Goal: Transaction & Acquisition: Purchase product/service

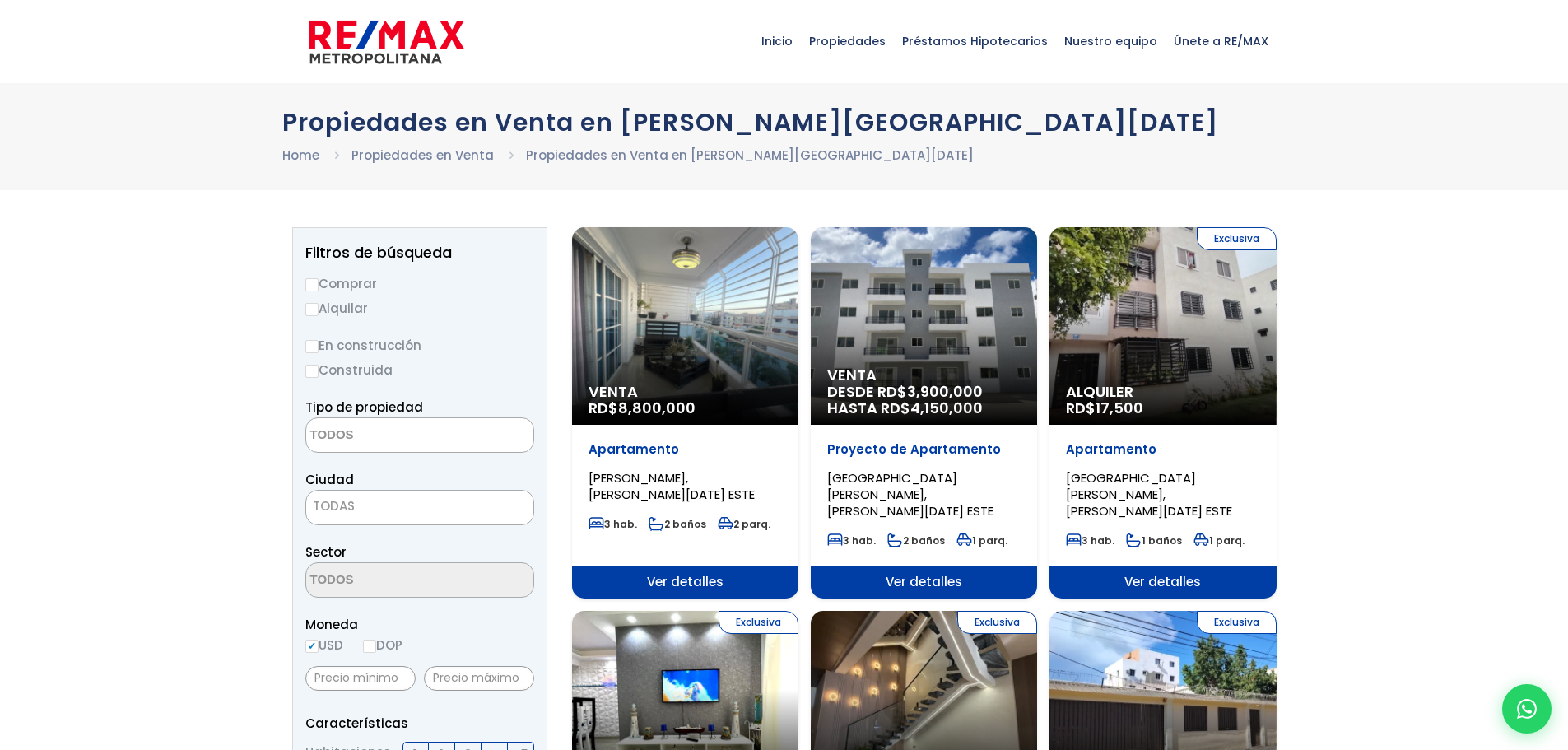
select select
click at [312, 344] on input "En construcción" at bounding box center [312, 347] width 13 height 13
radio input "true"
click at [375, 647] on label "DOP" at bounding box center [383, 645] width 40 height 21
click at [375, 649] on input "DOP" at bounding box center [369, 646] width 13 height 13
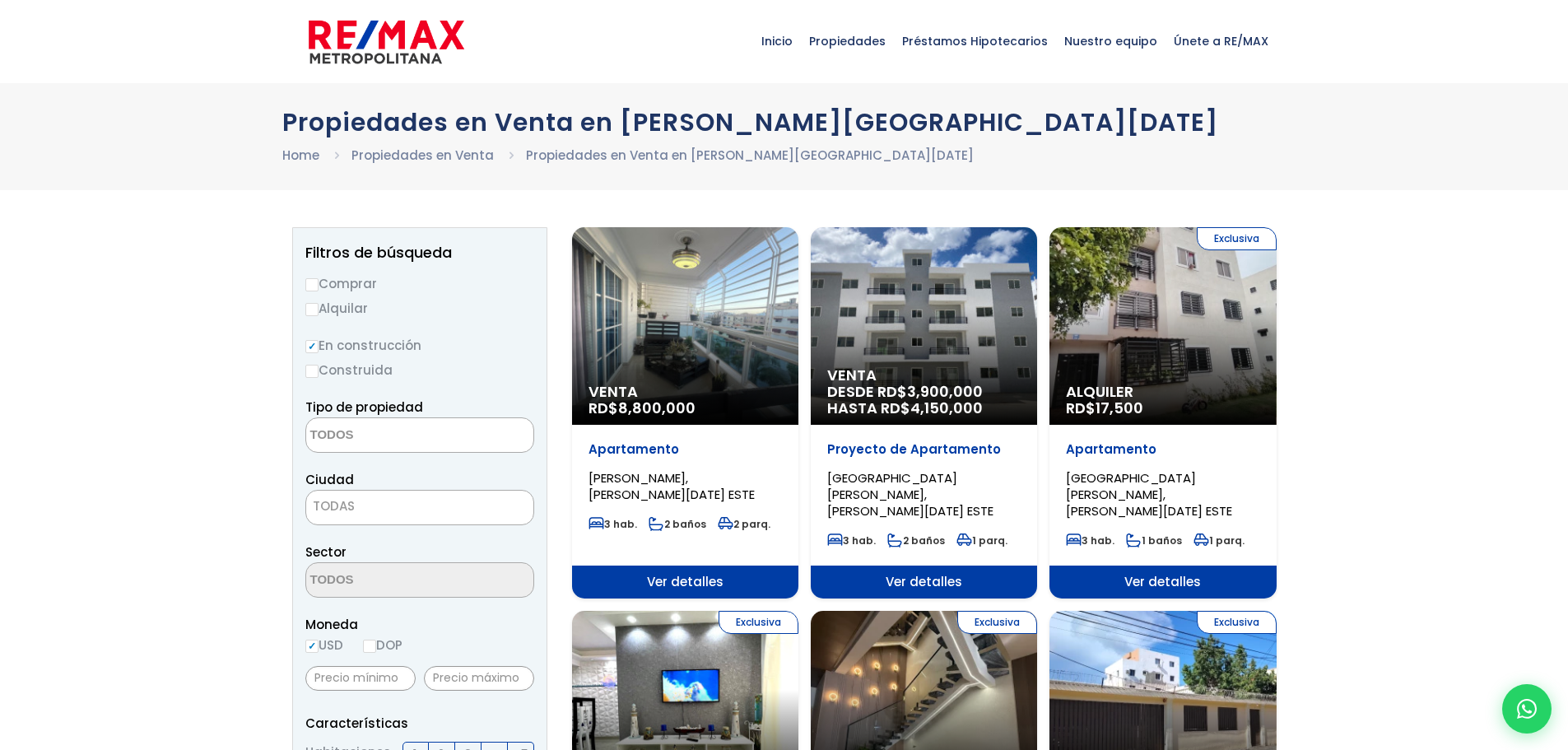
radio input "true"
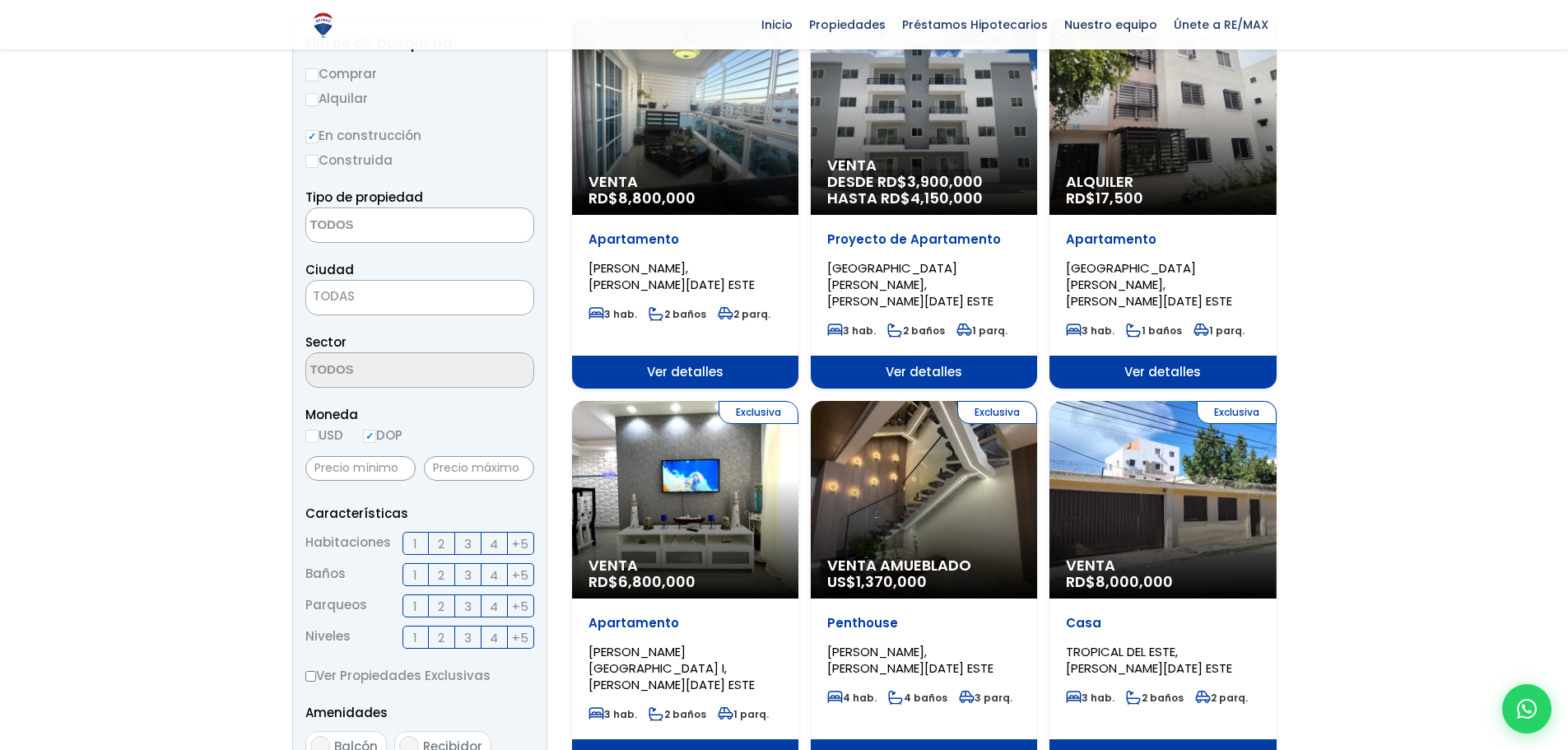
scroll to position [225, 0]
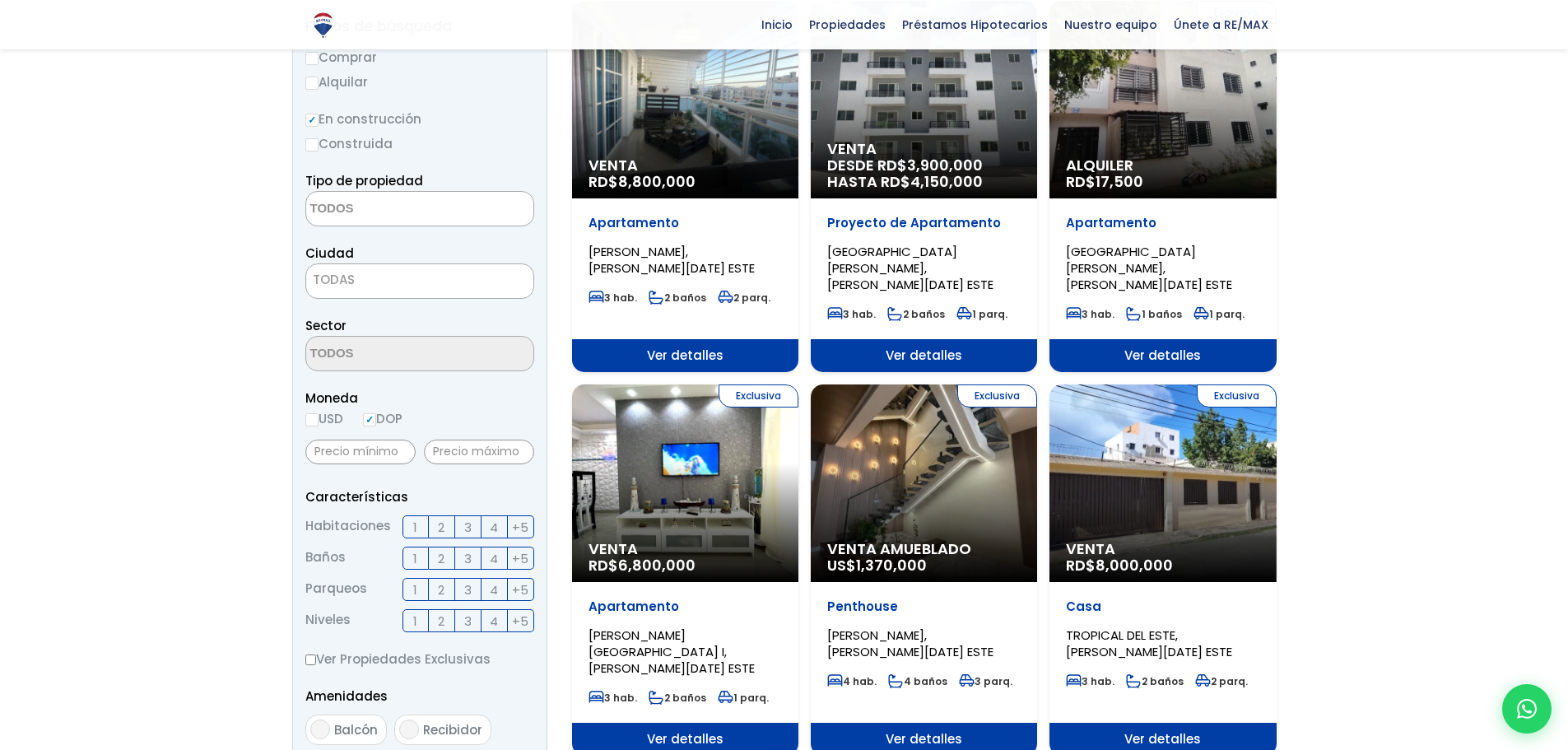
click at [464, 527] on span "3" at bounding box center [468, 527] width 8 height 21
click at [0, 0] on input "3" at bounding box center [0, 0] width 0 height 0
click at [442, 558] on span "2" at bounding box center [440, 559] width 7 height 21
click at [0, 0] on input "2" at bounding box center [0, 0] width 0 height 0
click at [421, 592] on label "1" at bounding box center [416, 589] width 27 height 23
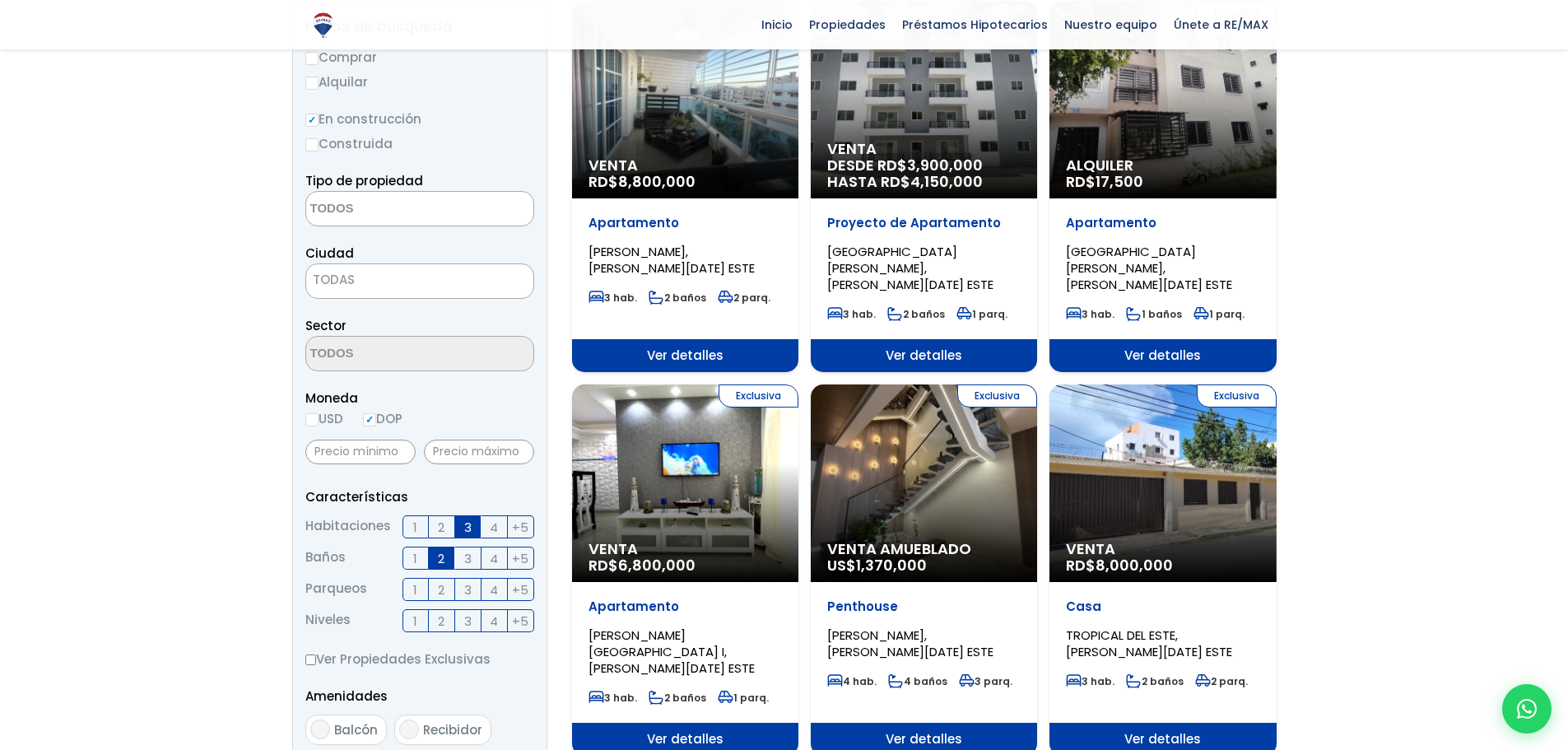
click at [0, 0] on input "1" at bounding box center [0, 0] width 0 height 0
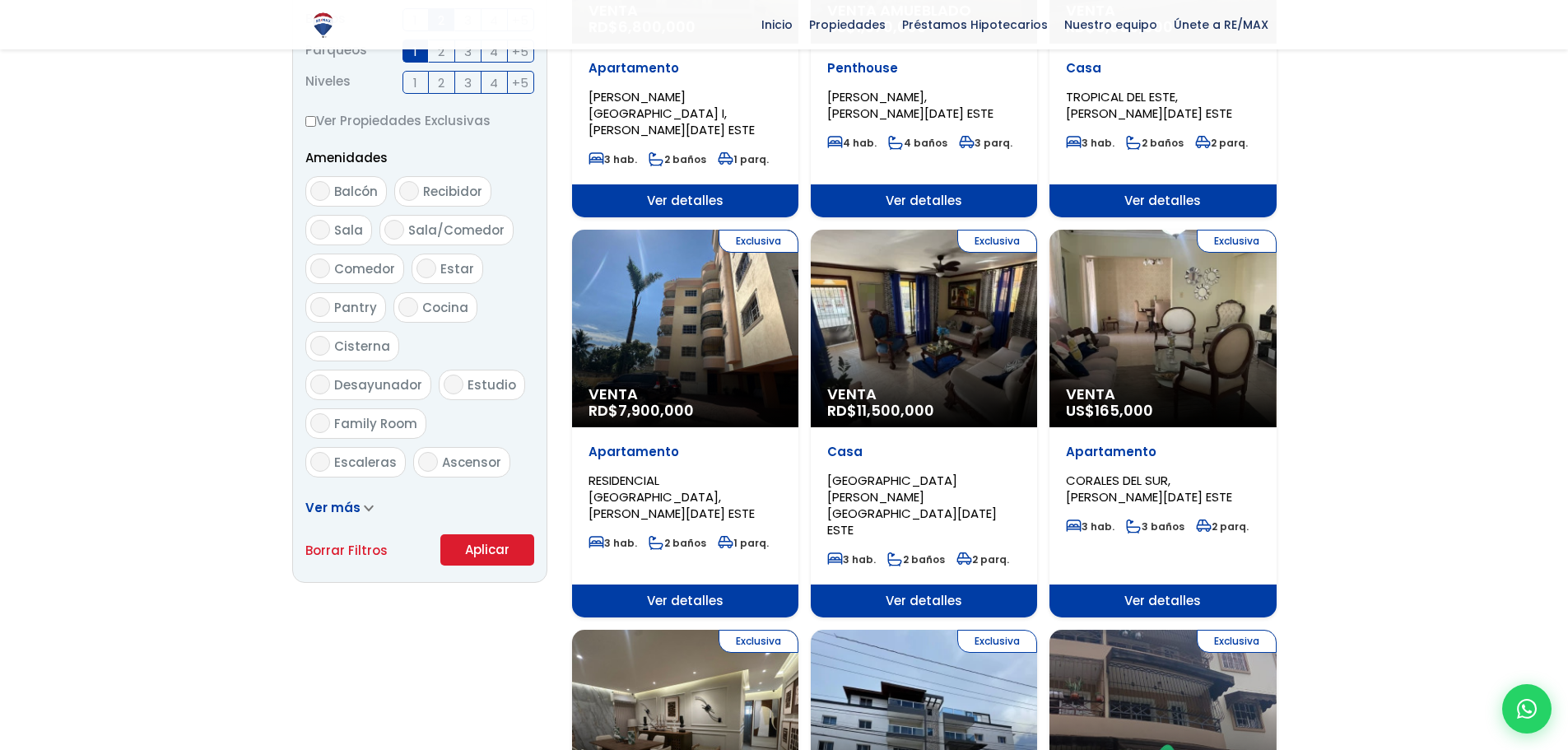
scroll to position [775, 0]
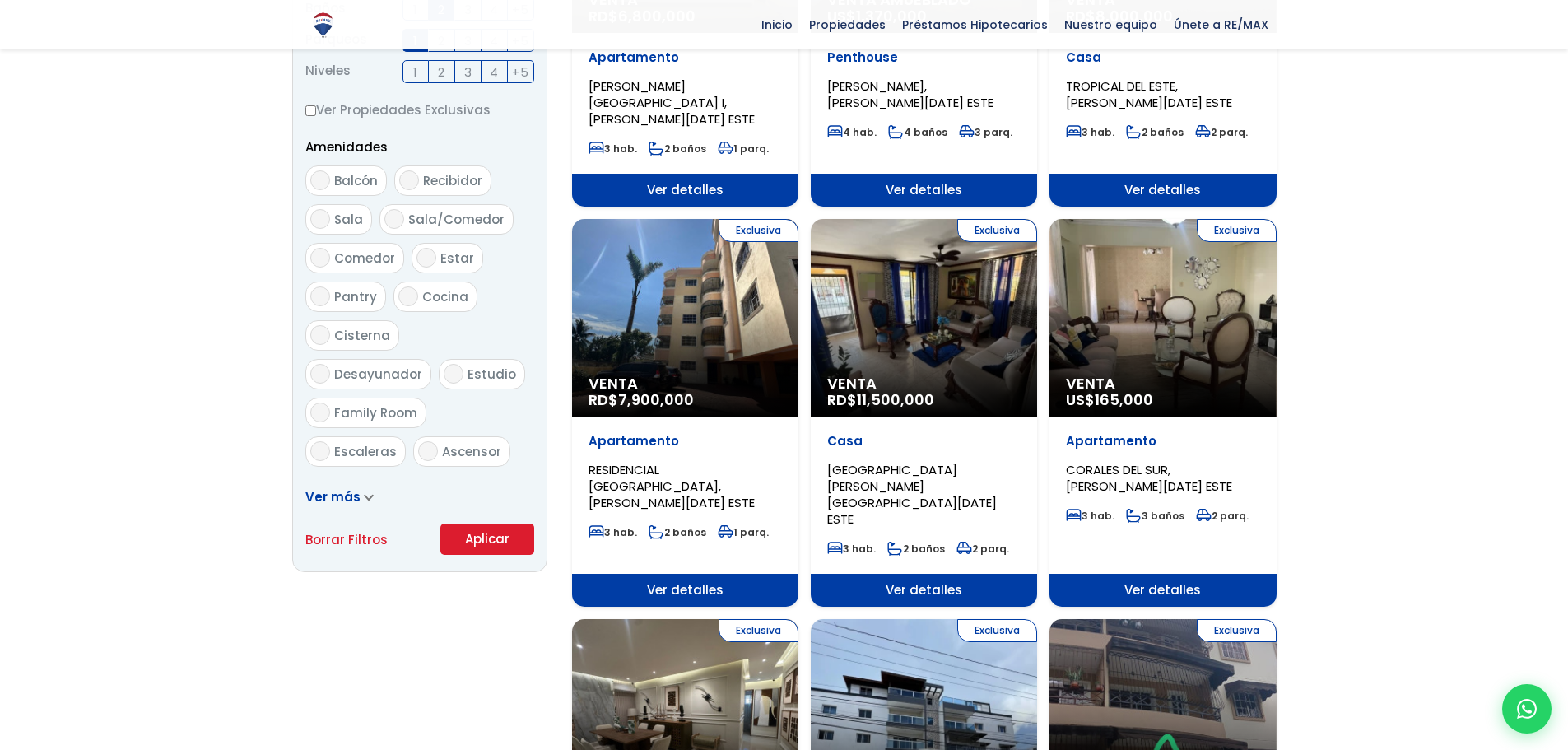
click at [503, 539] on button "Aplicar" at bounding box center [487, 539] width 94 height 31
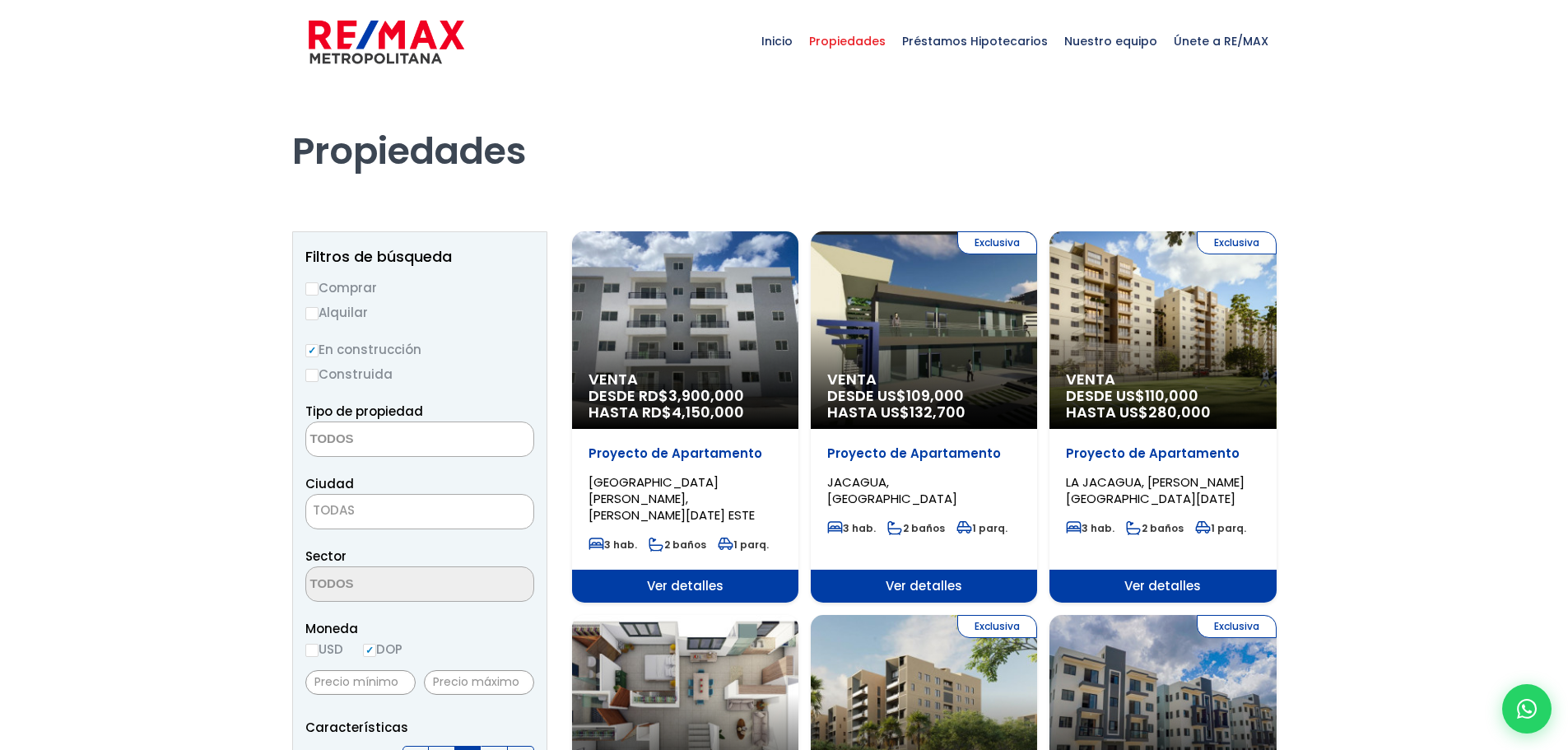
select select
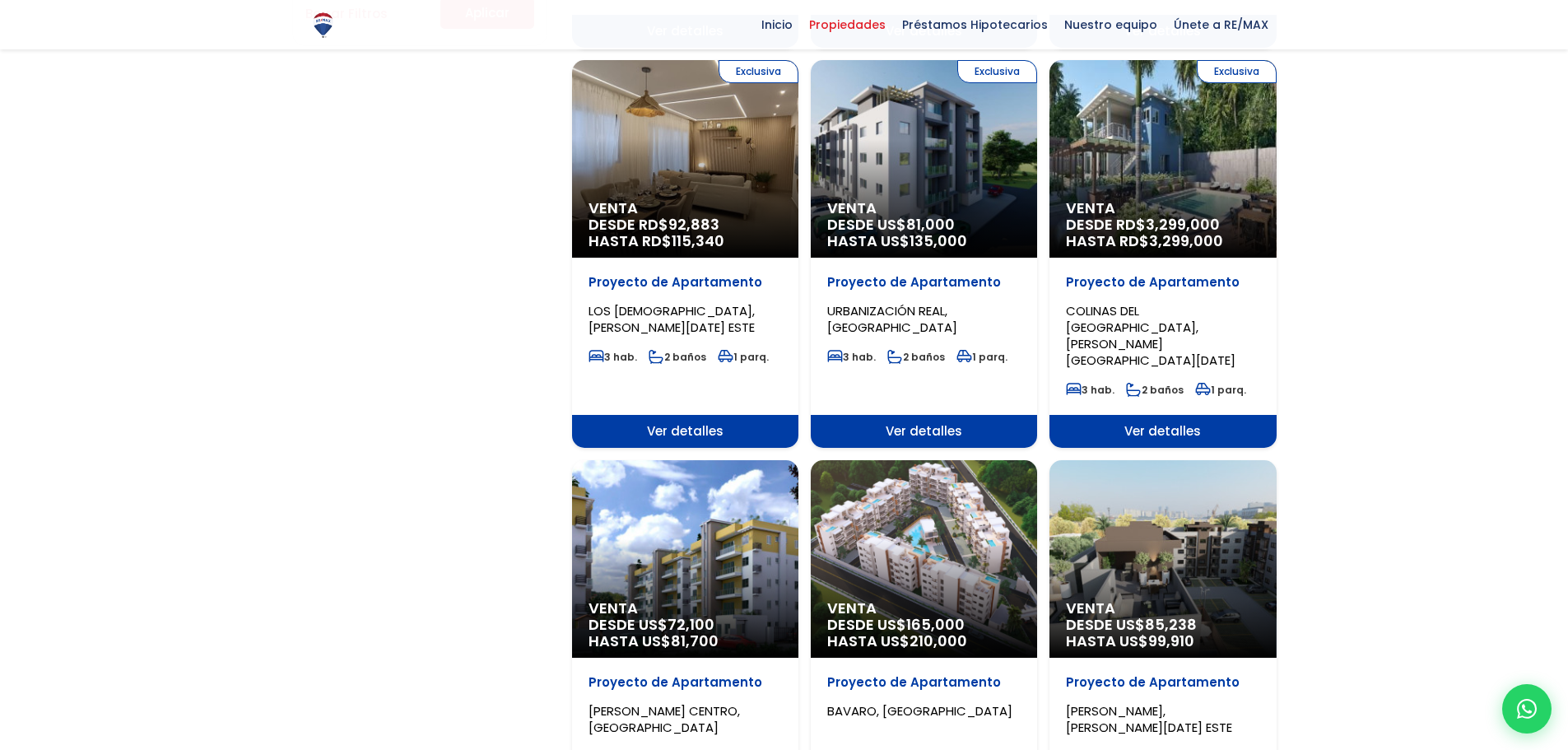
scroll to position [1342, 0]
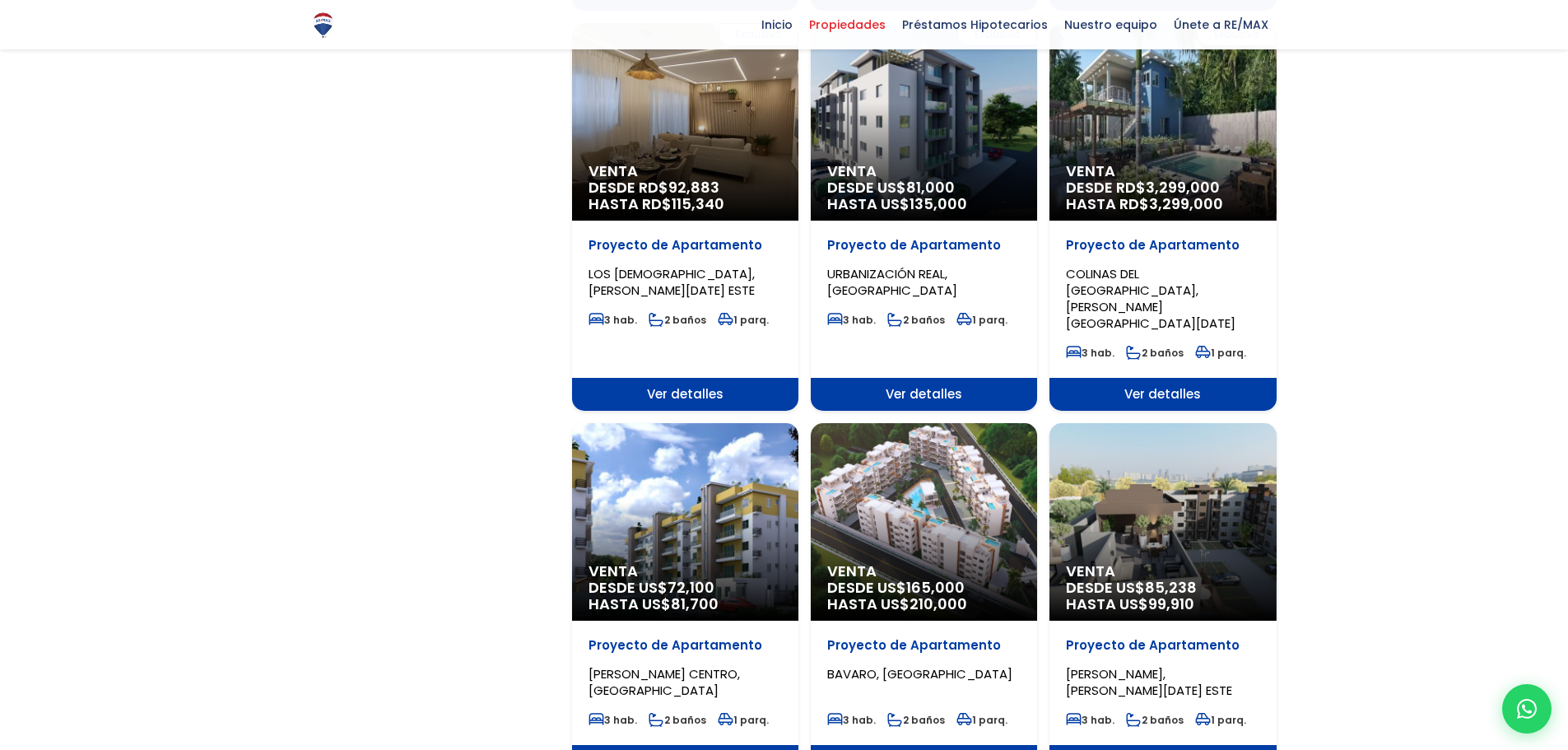
click at [986, 563] on span "Venta" at bounding box center [924, 571] width 193 height 16
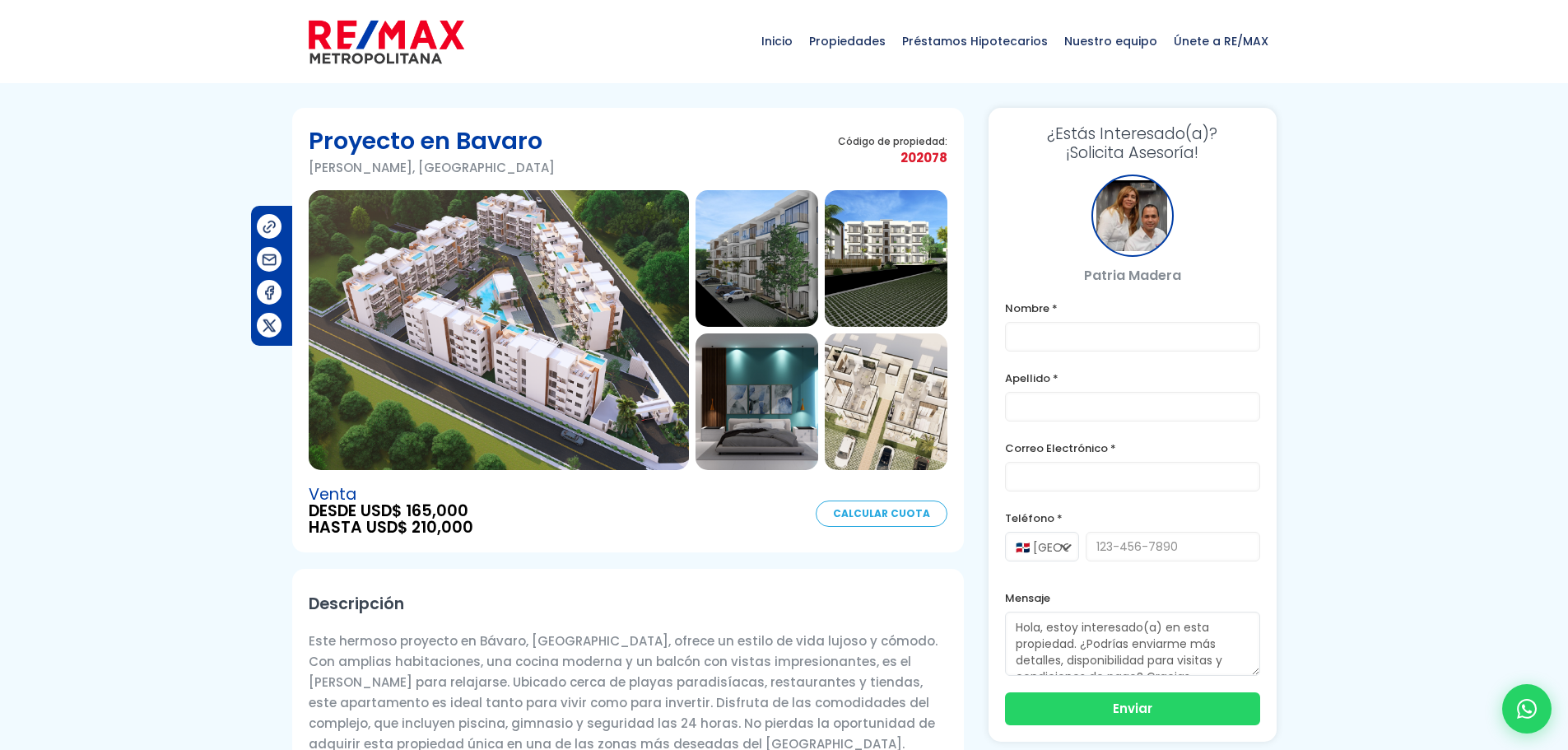
click at [537, 384] on img at bounding box center [499, 330] width 381 height 280
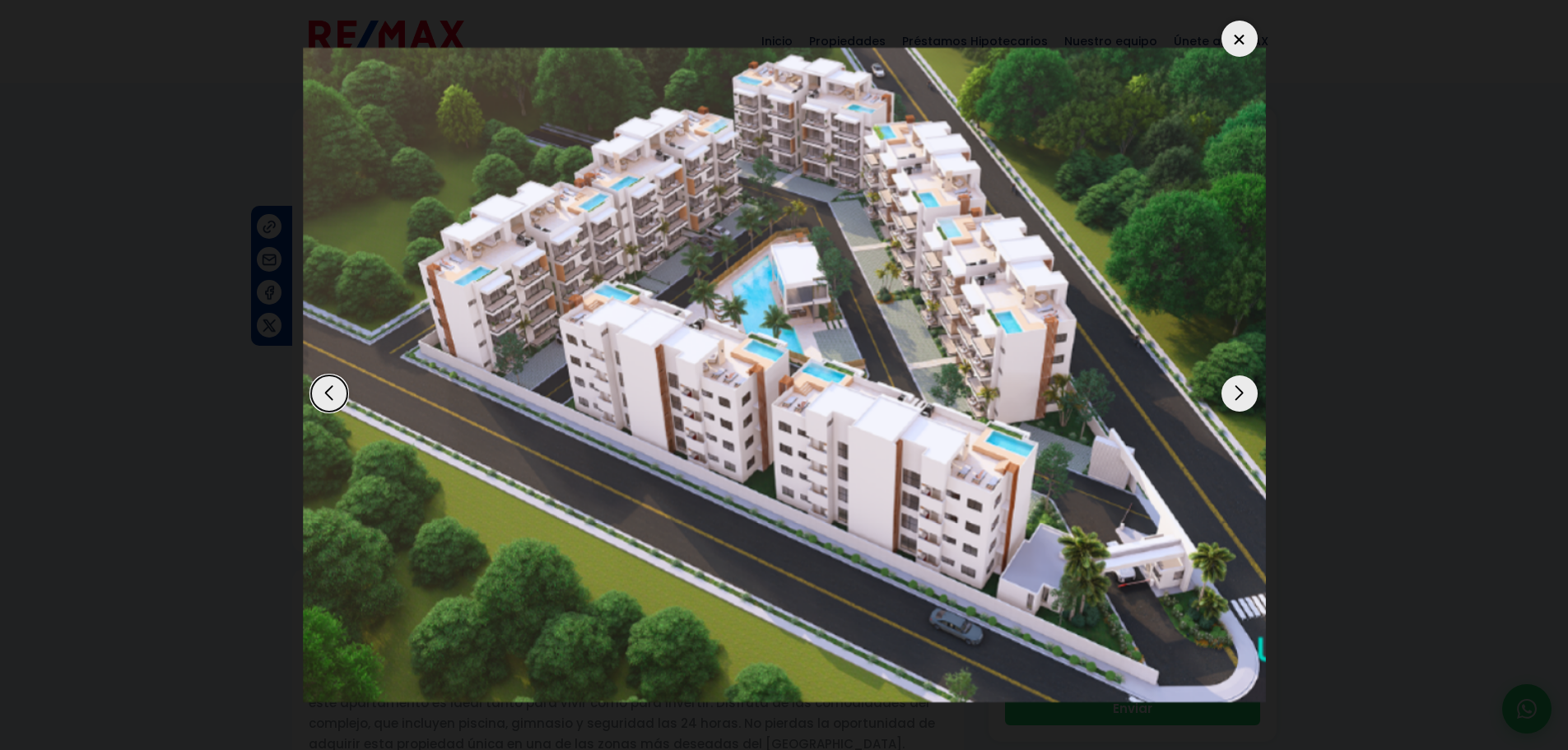
click at [1227, 397] on div "Next slide" at bounding box center [1239, 393] width 36 height 36
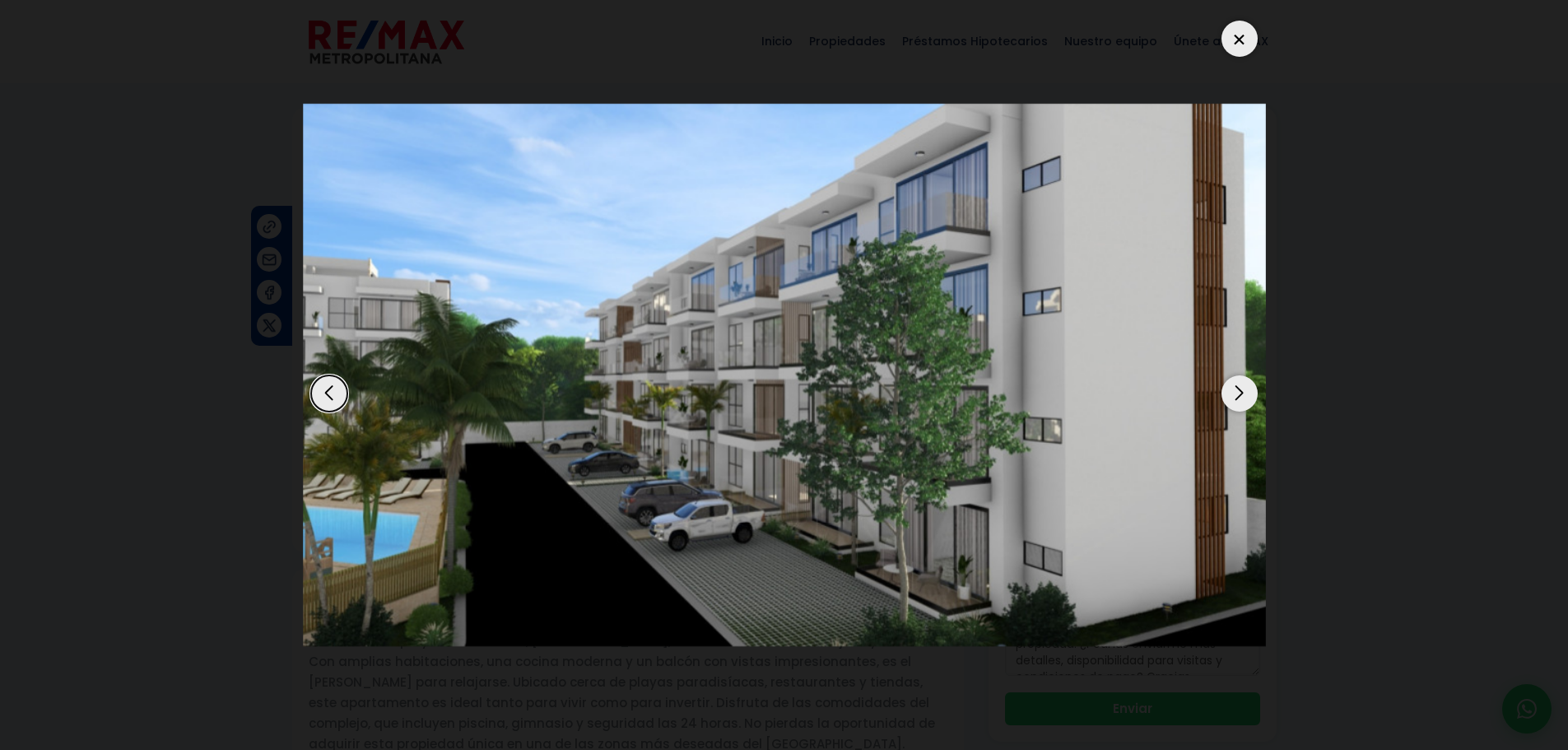
click at [1227, 397] on div "Next slide" at bounding box center [1239, 393] width 36 height 36
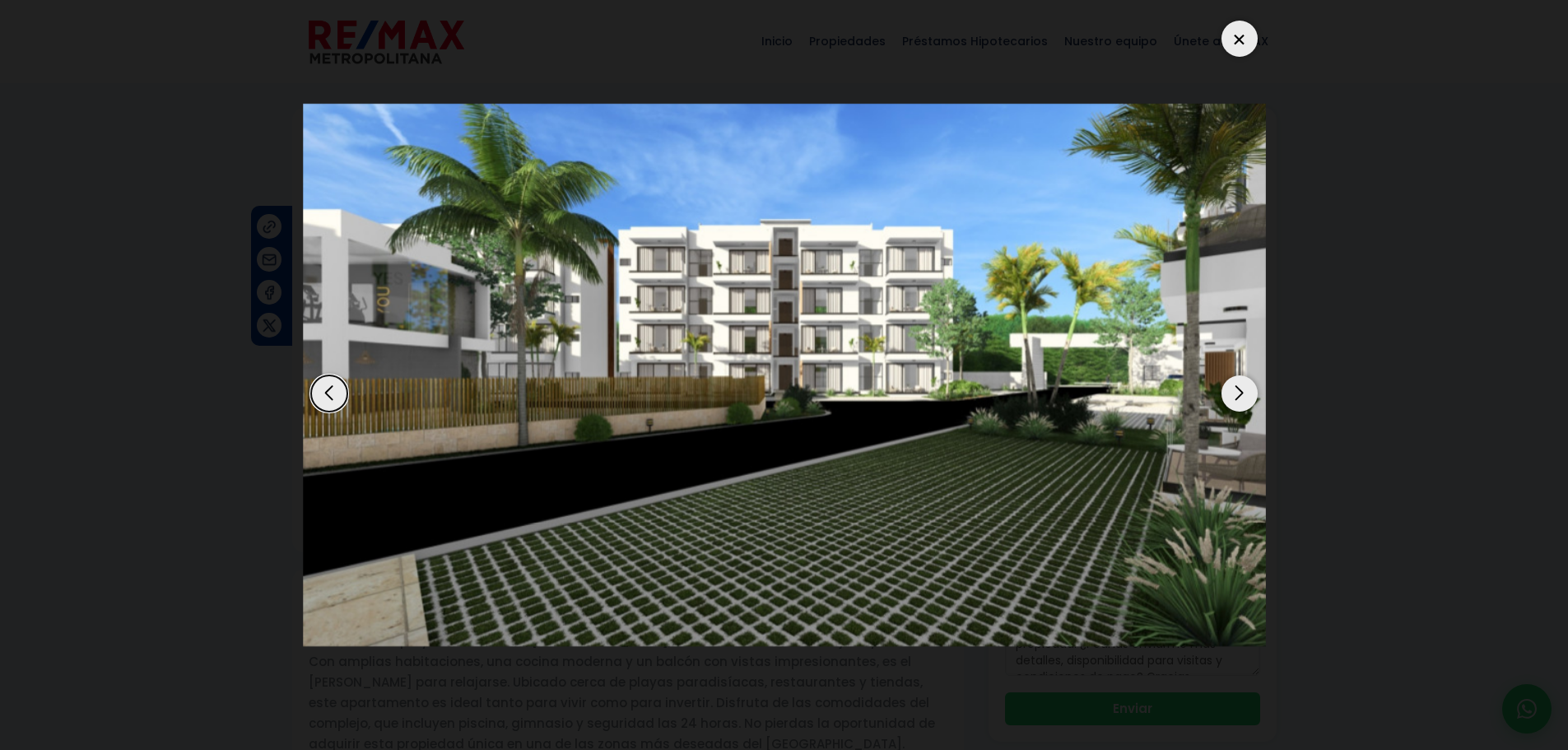
click at [1227, 398] on div "Next slide" at bounding box center [1239, 393] width 36 height 36
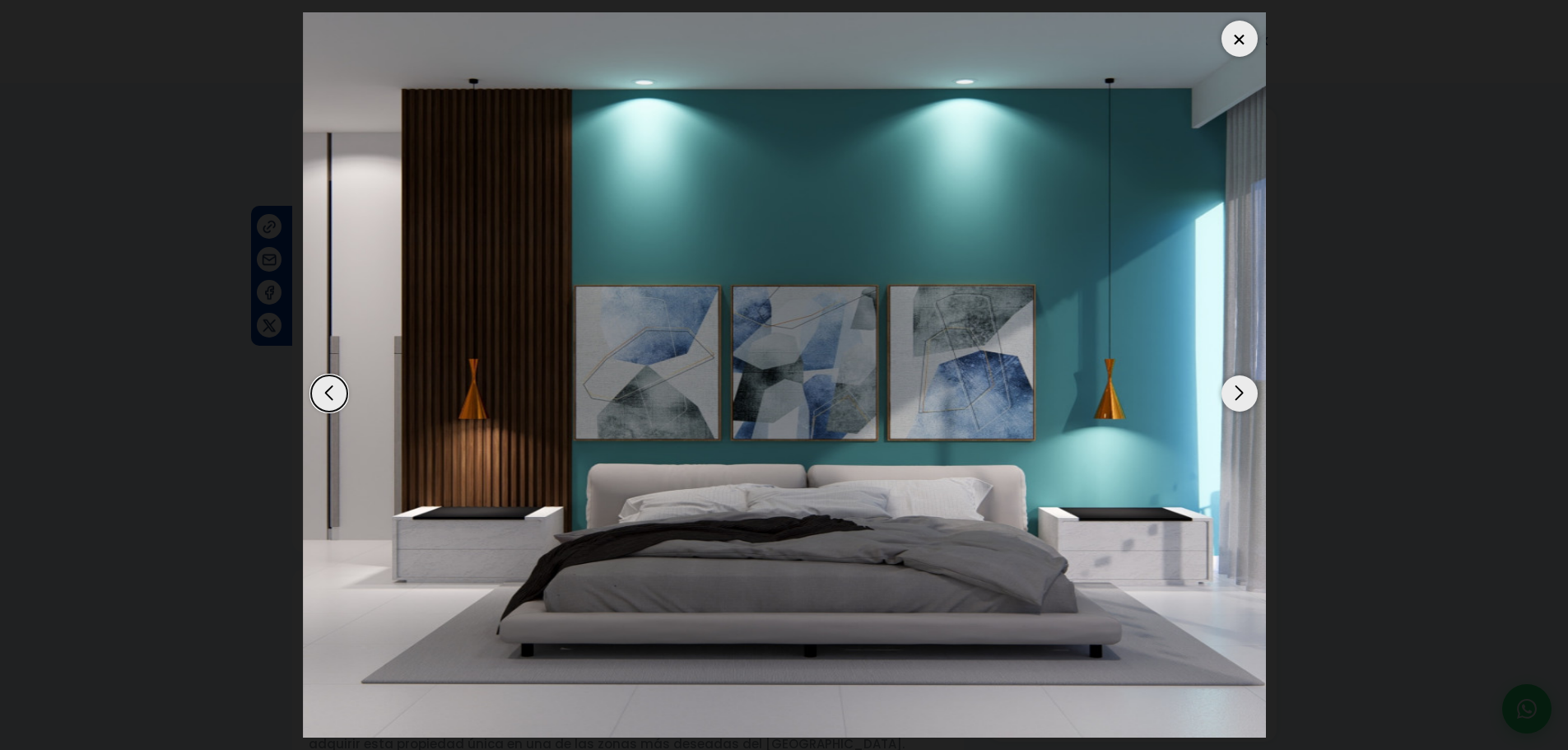
click at [1227, 398] on div "Next slide" at bounding box center [1239, 393] width 36 height 36
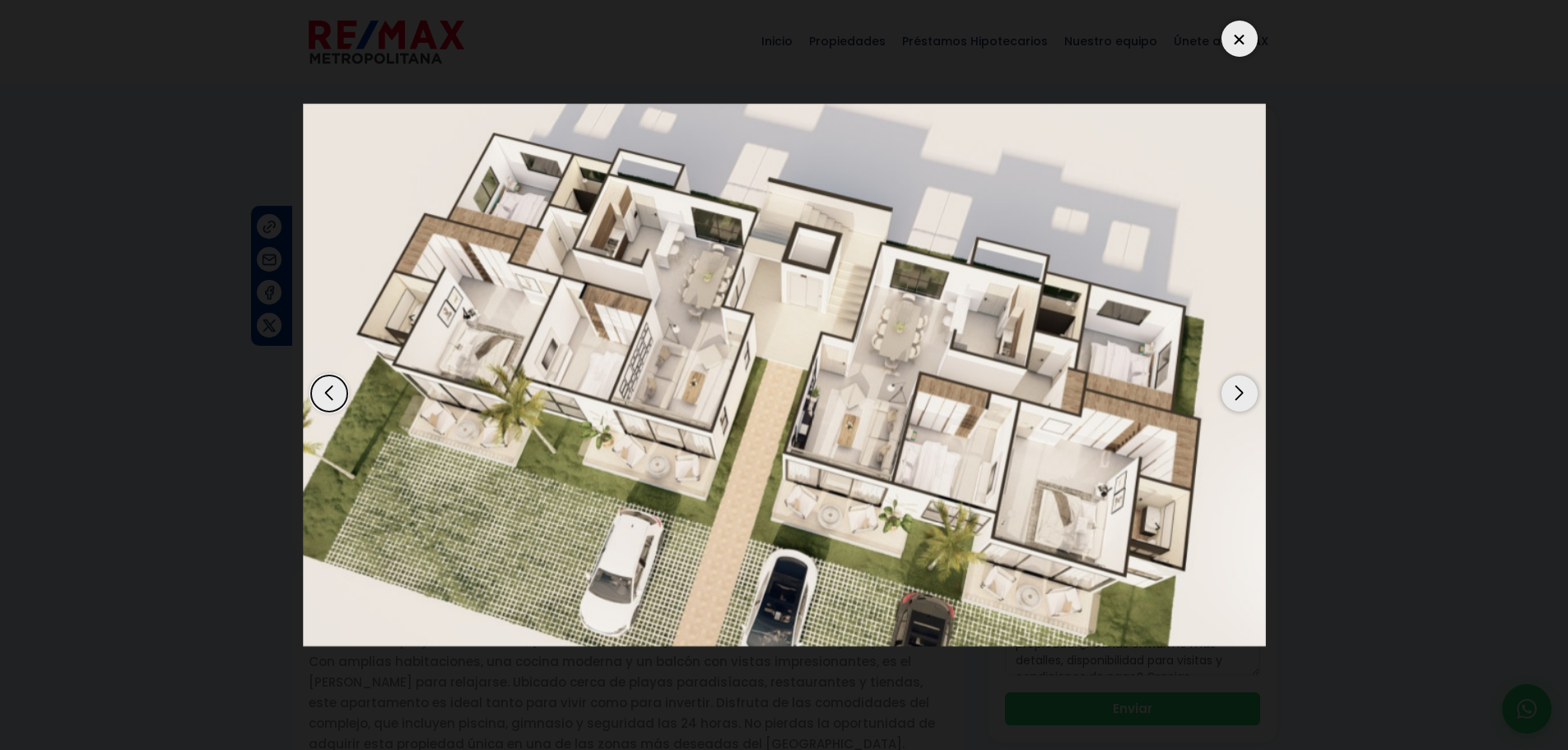
click at [1227, 398] on div "Next slide" at bounding box center [1239, 393] width 36 height 36
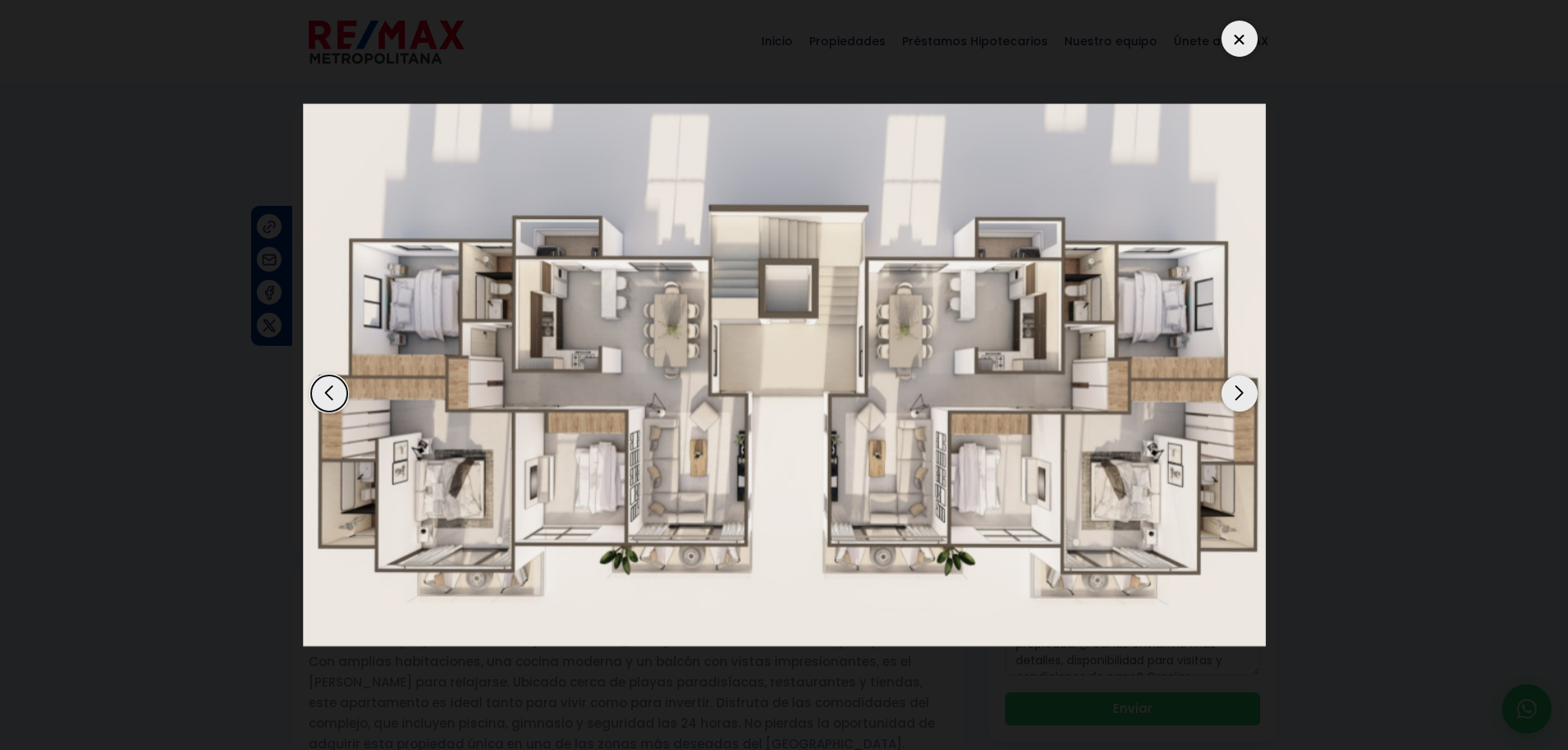
click at [1227, 398] on div "Next slide" at bounding box center [1239, 393] width 36 height 36
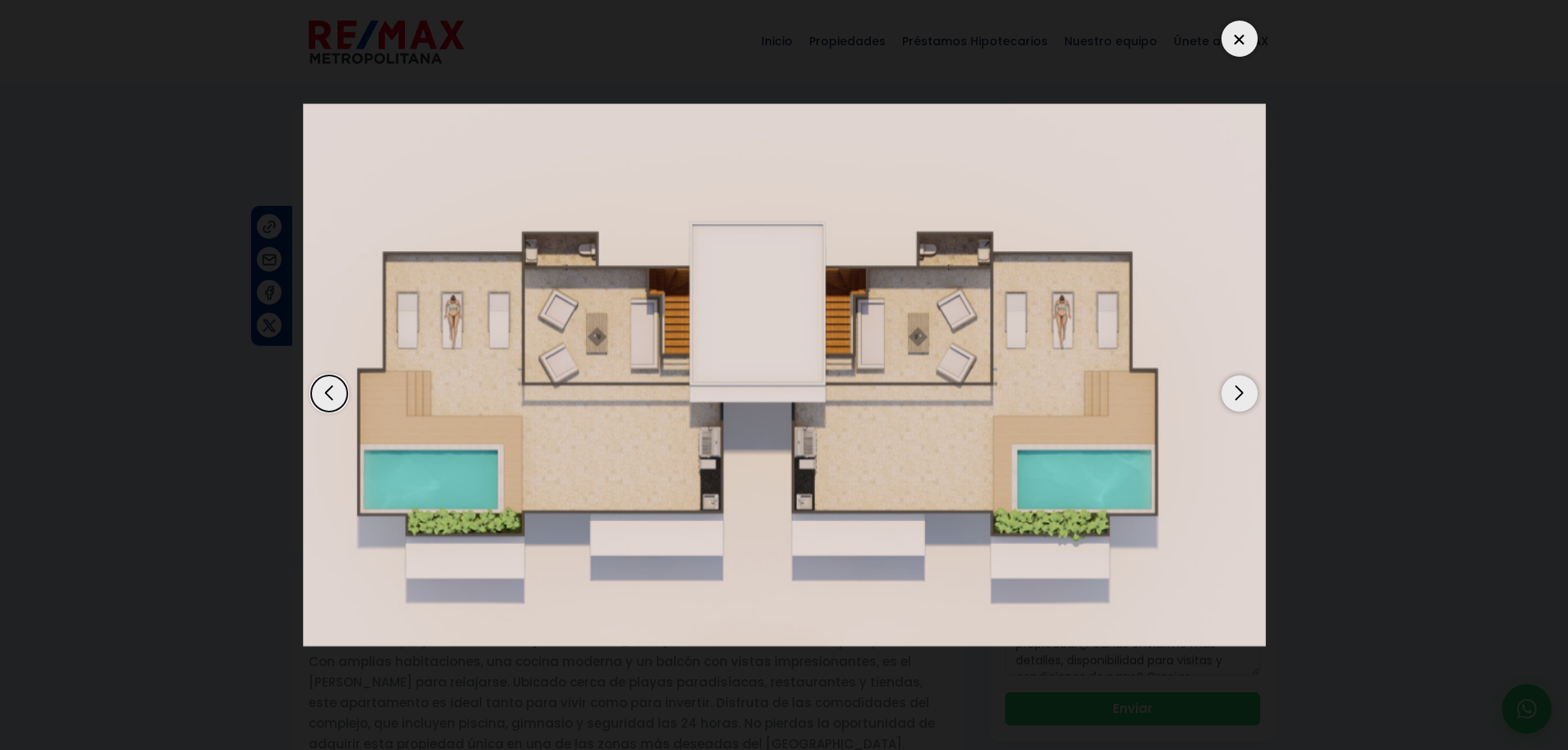
click at [1227, 398] on div "Next slide" at bounding box center [1239, 393] width 36 height 36
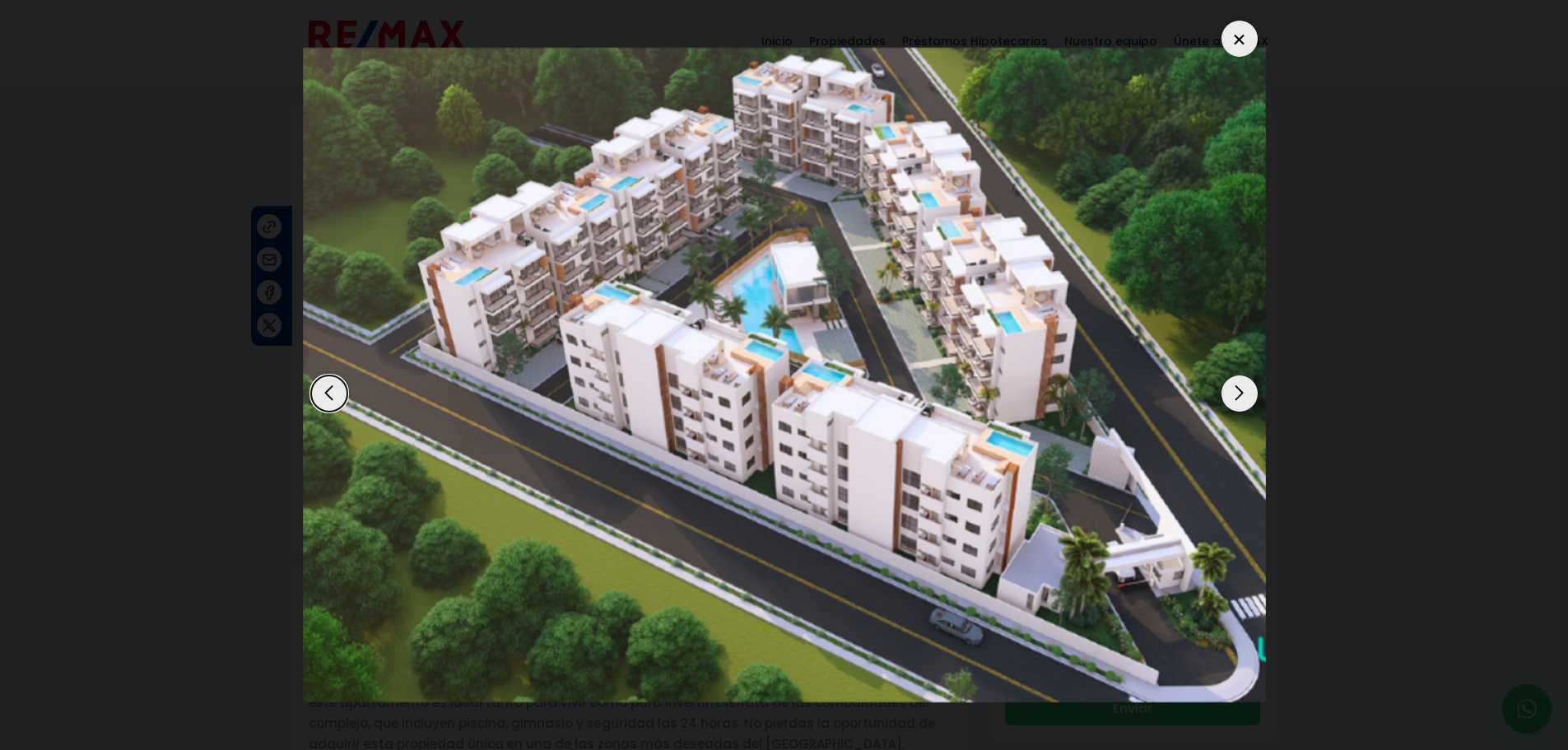
click at [1243, 37] on div at bounding box center [1239, 39] width 36 height 36
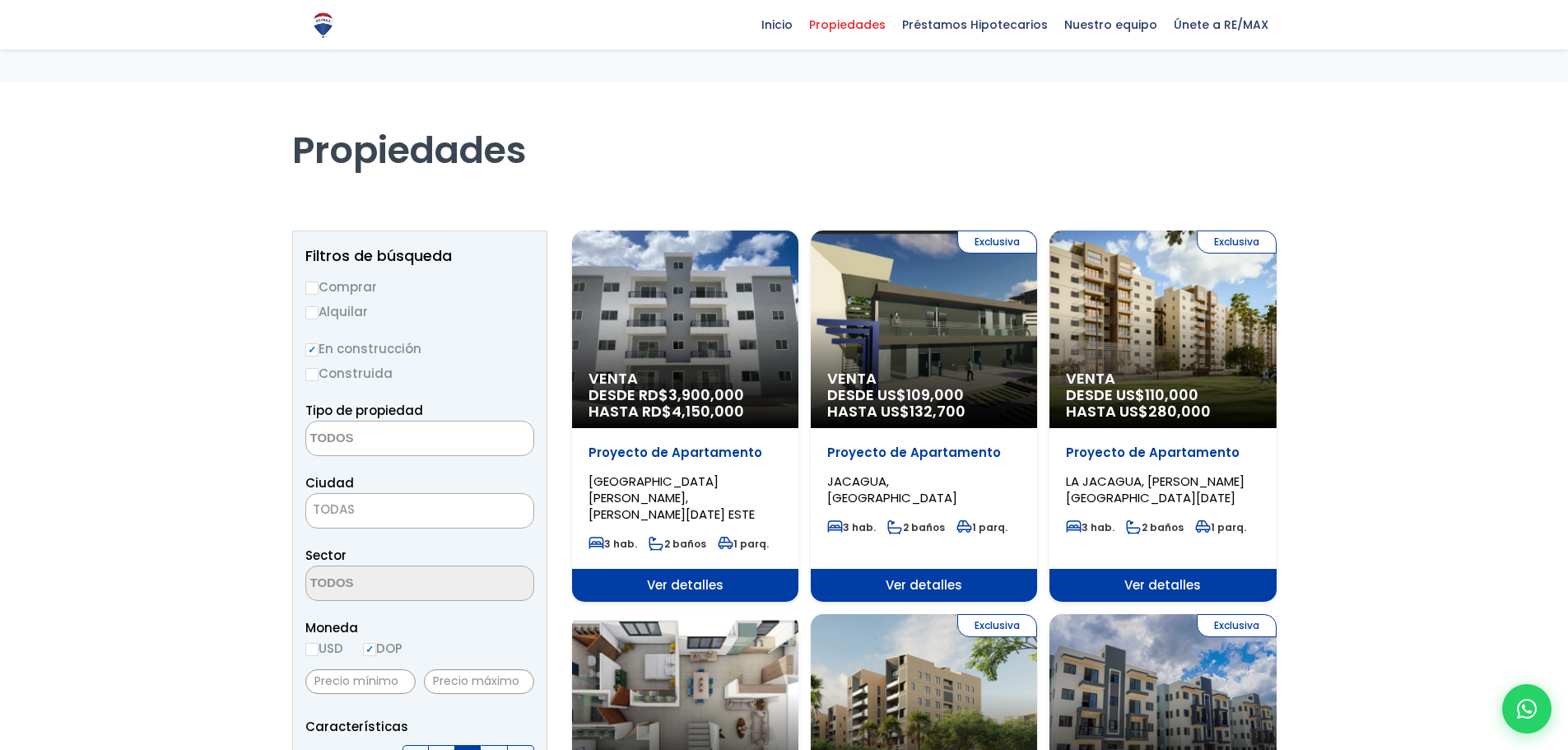
select select
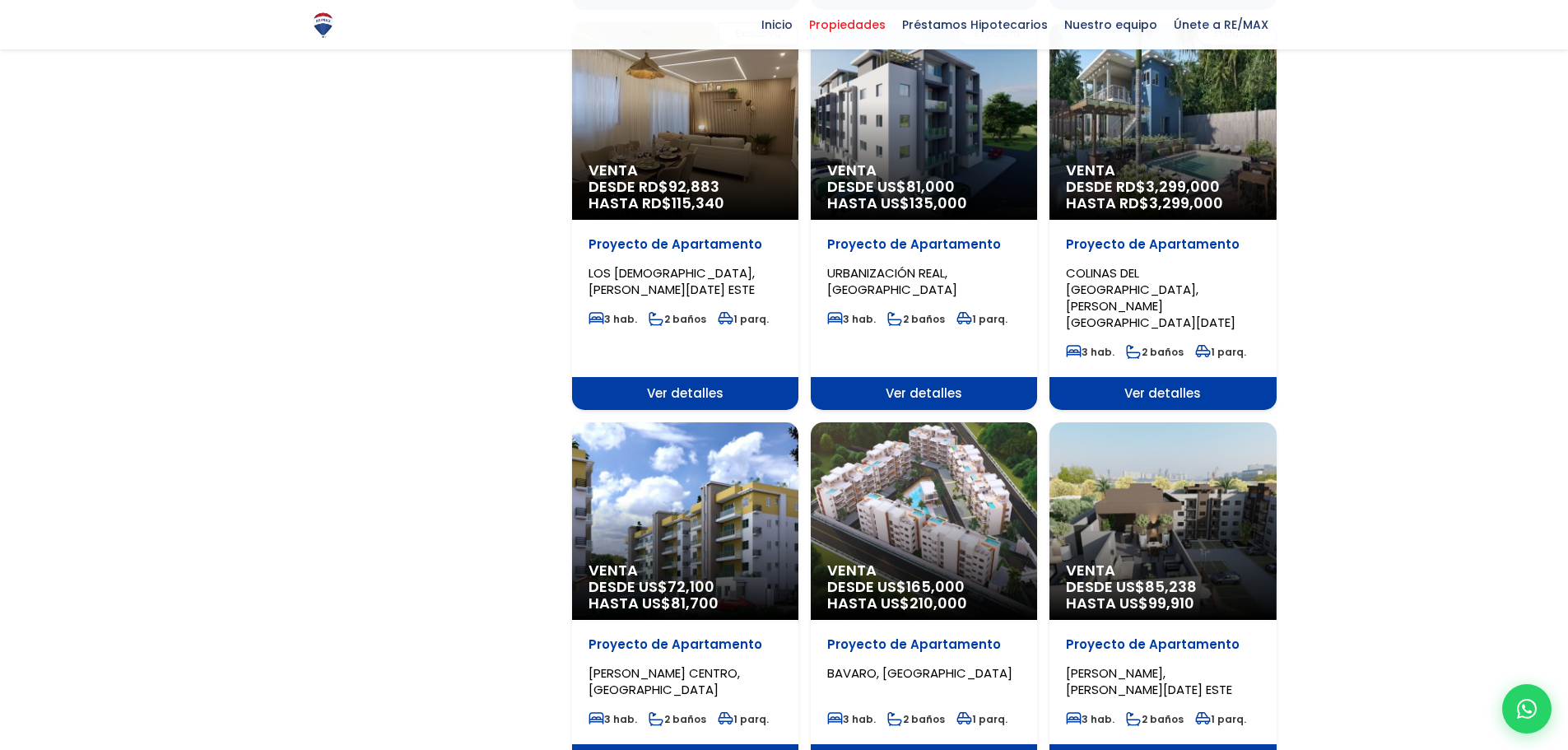
scroll to position [1342, 0]
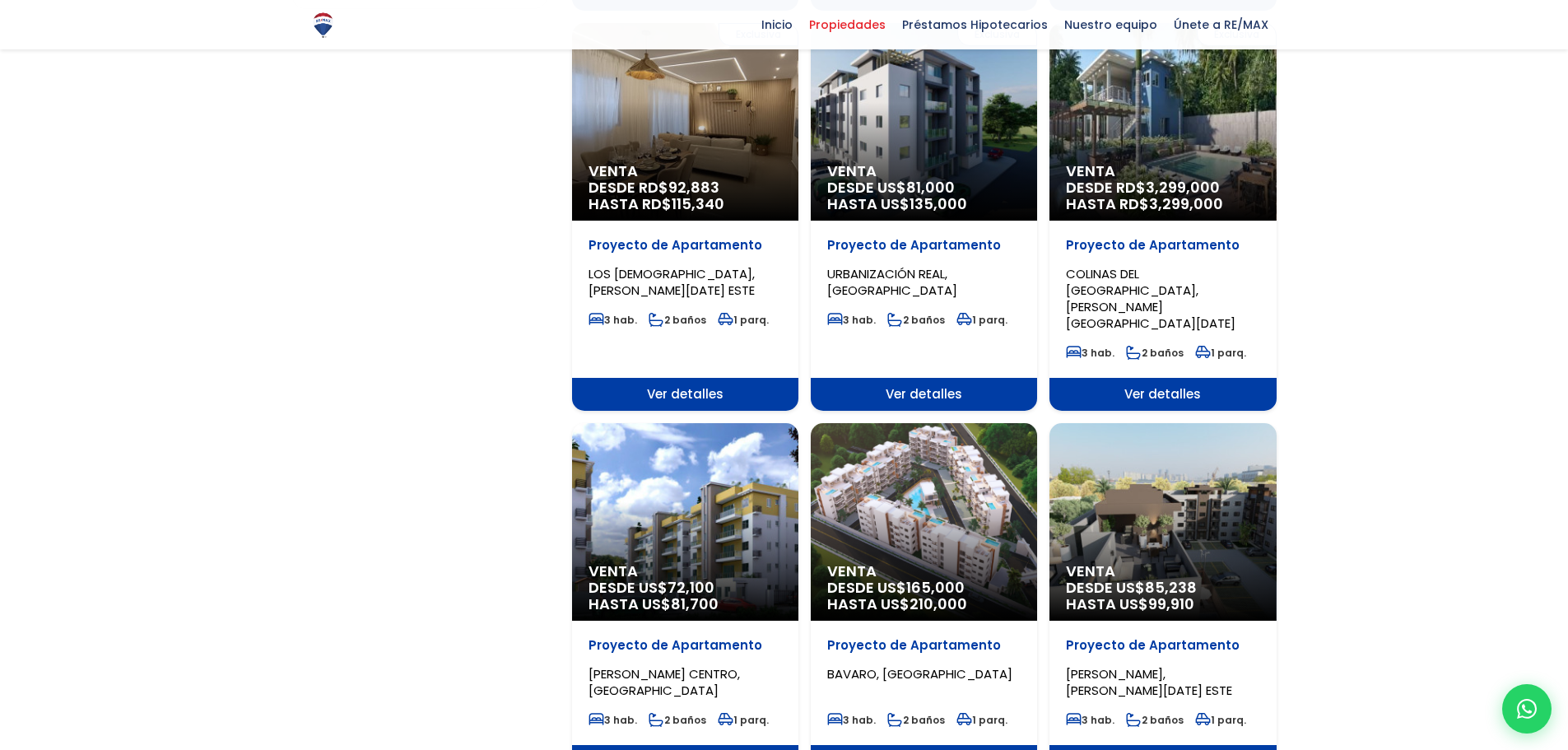
drag, startPoint x: 1563, startPoint y: 407, endPoint x: 1560, endPoint y: 428, distance: 21.2
click at [1559, 430] on div at bounding box center [784, 32] width 1568 height 2583
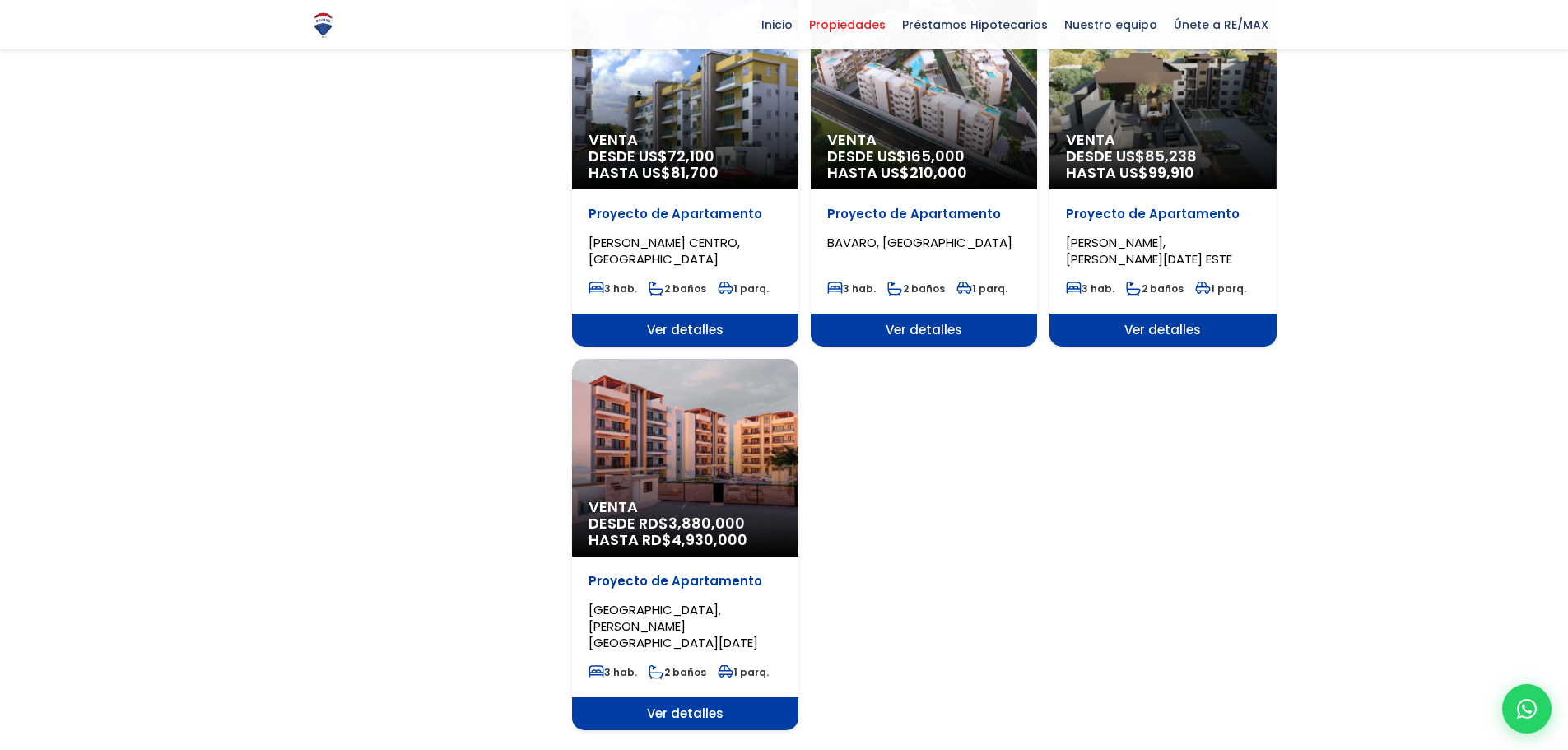
scroll to position [1855, 0]
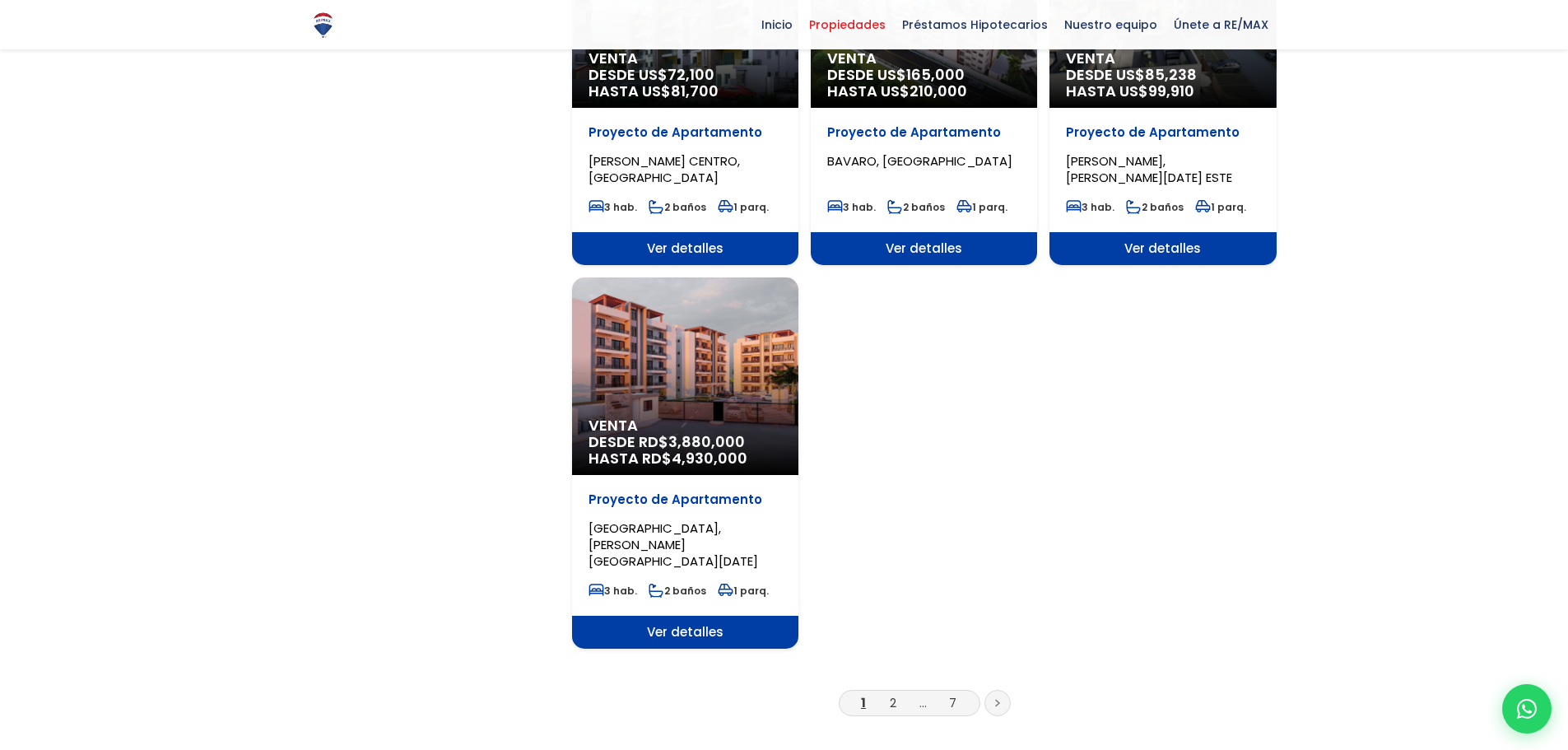
click at [1000, 699] on icon at bounding box center [997, 703] width 5 height 9
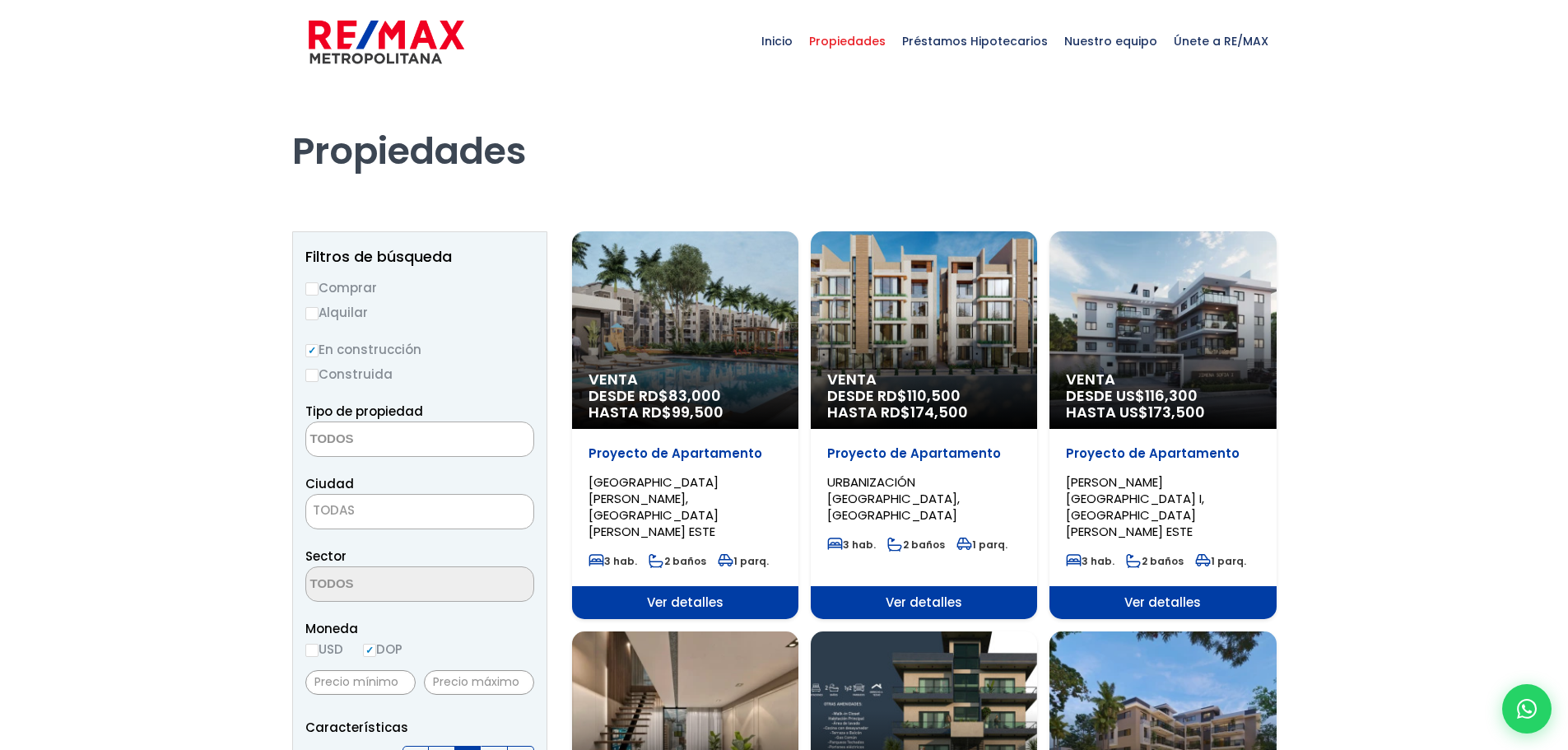
select select
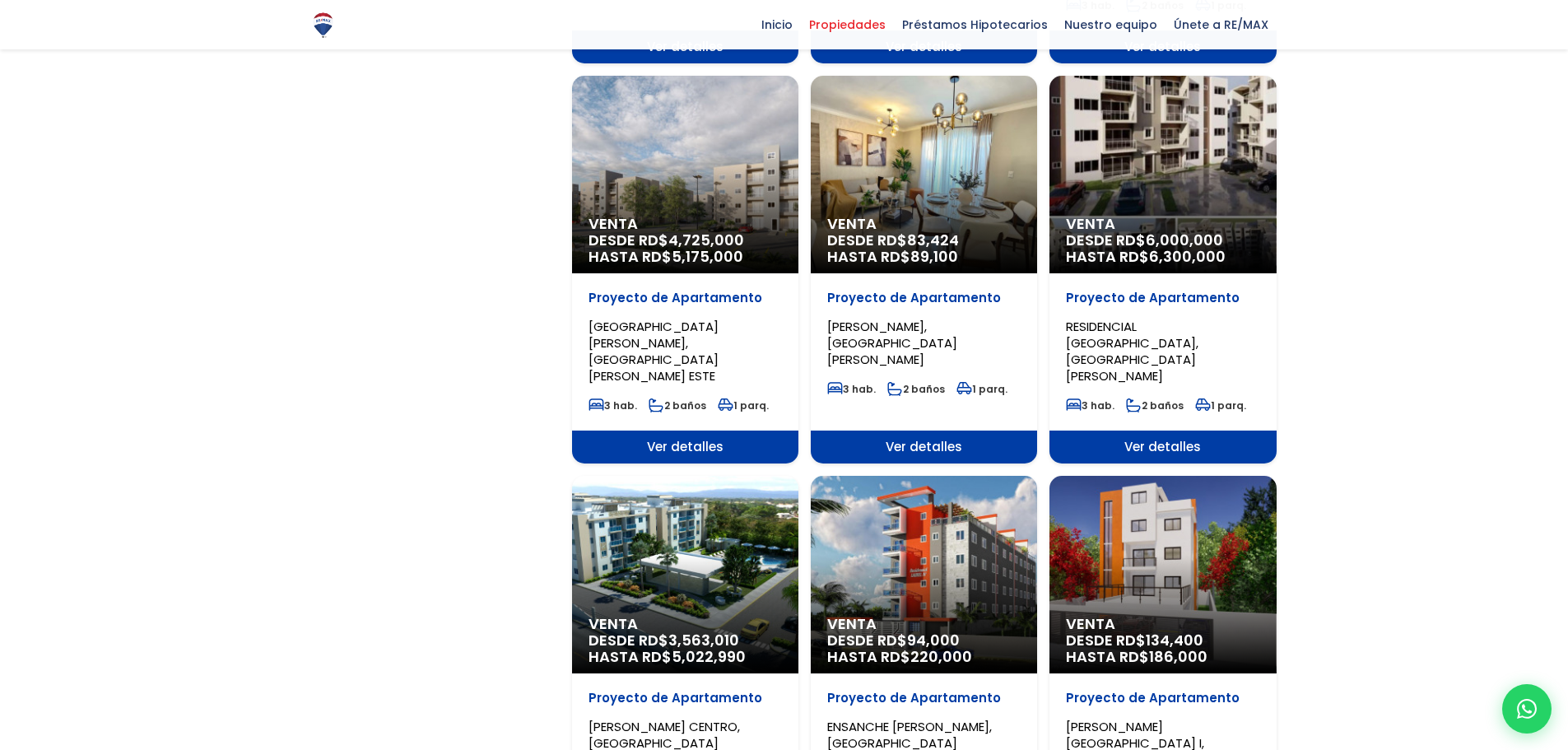
scroll to position [1368, 0]
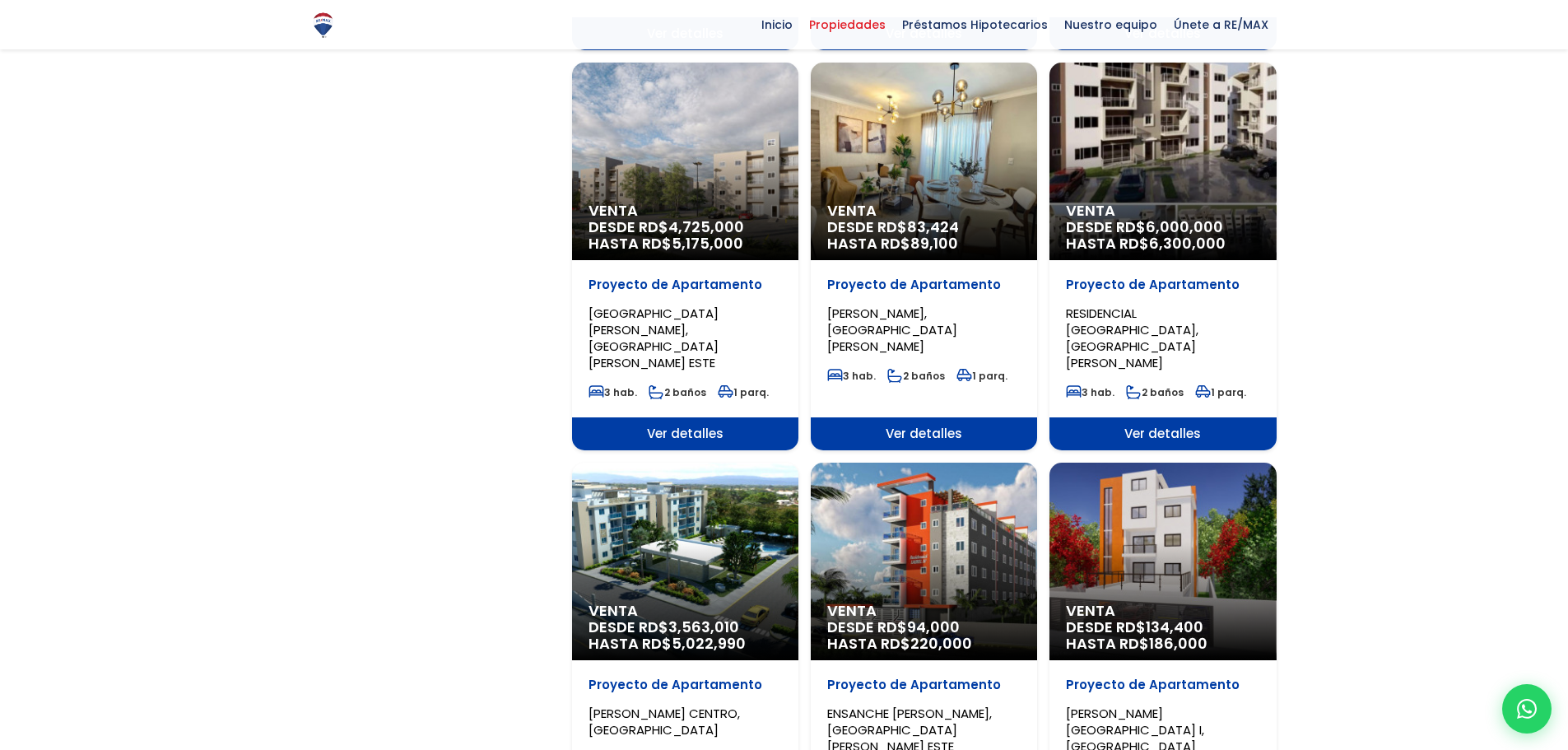
click at [713, 616] on span "3,563,010" at bounding box center [704, 627] width 71 height 21
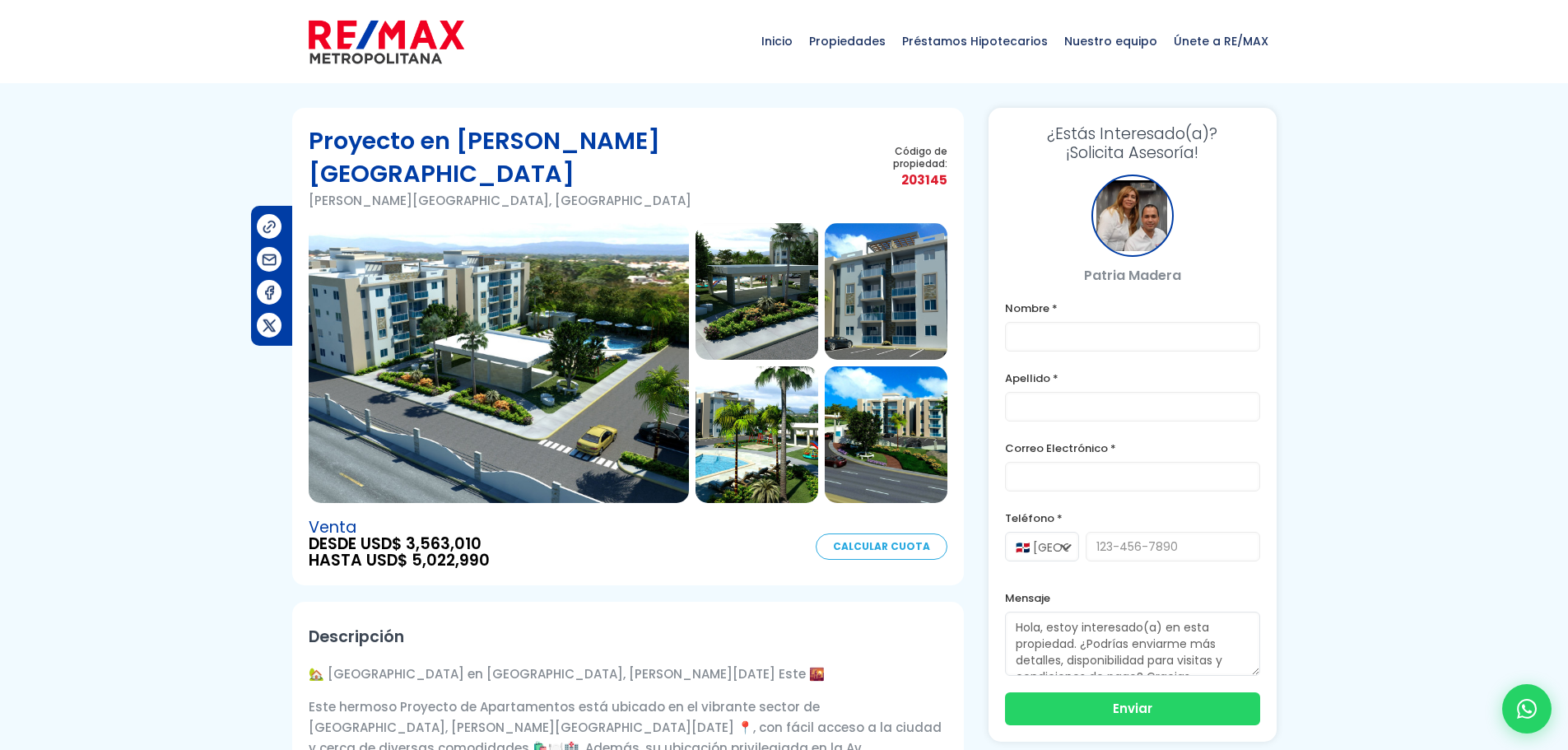
drag, startPoint x: 545, startPoint y: 328, endPoint x: 546, endPoint y: 336, distance: 8.1
click at [546, 331] on img at bounding box center [499, 364] width 381 height 280
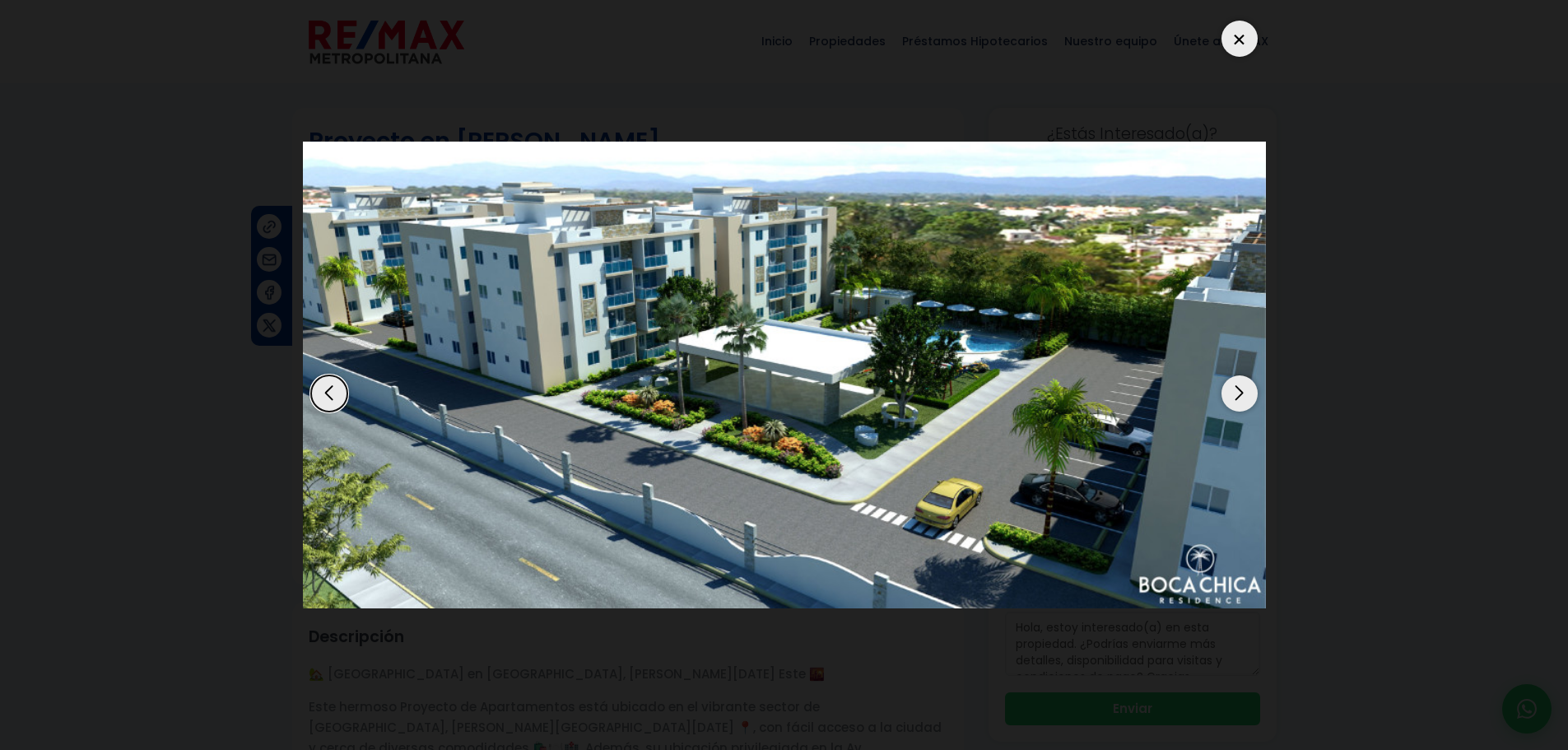
click at [1225, 406] on img "1 / 5" at bounding box center [784, 376] width 963 height 468
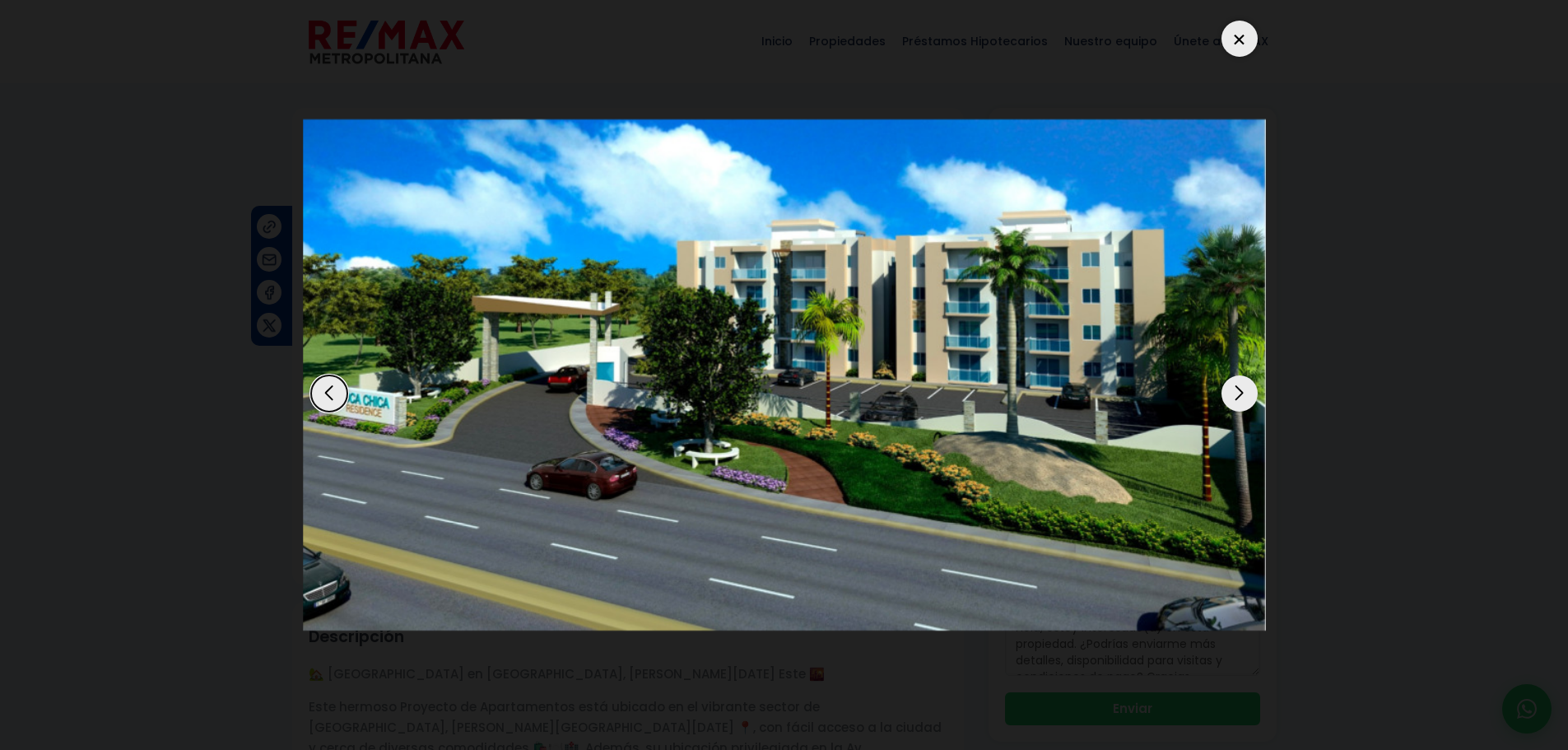
click at [1225, 406] on img "5 / 5" at bounding box center [784, 374] width 963 height 510
click at [1239, 383] on div "Next slide" at bounding box center [1239, 393] width 36 height 36
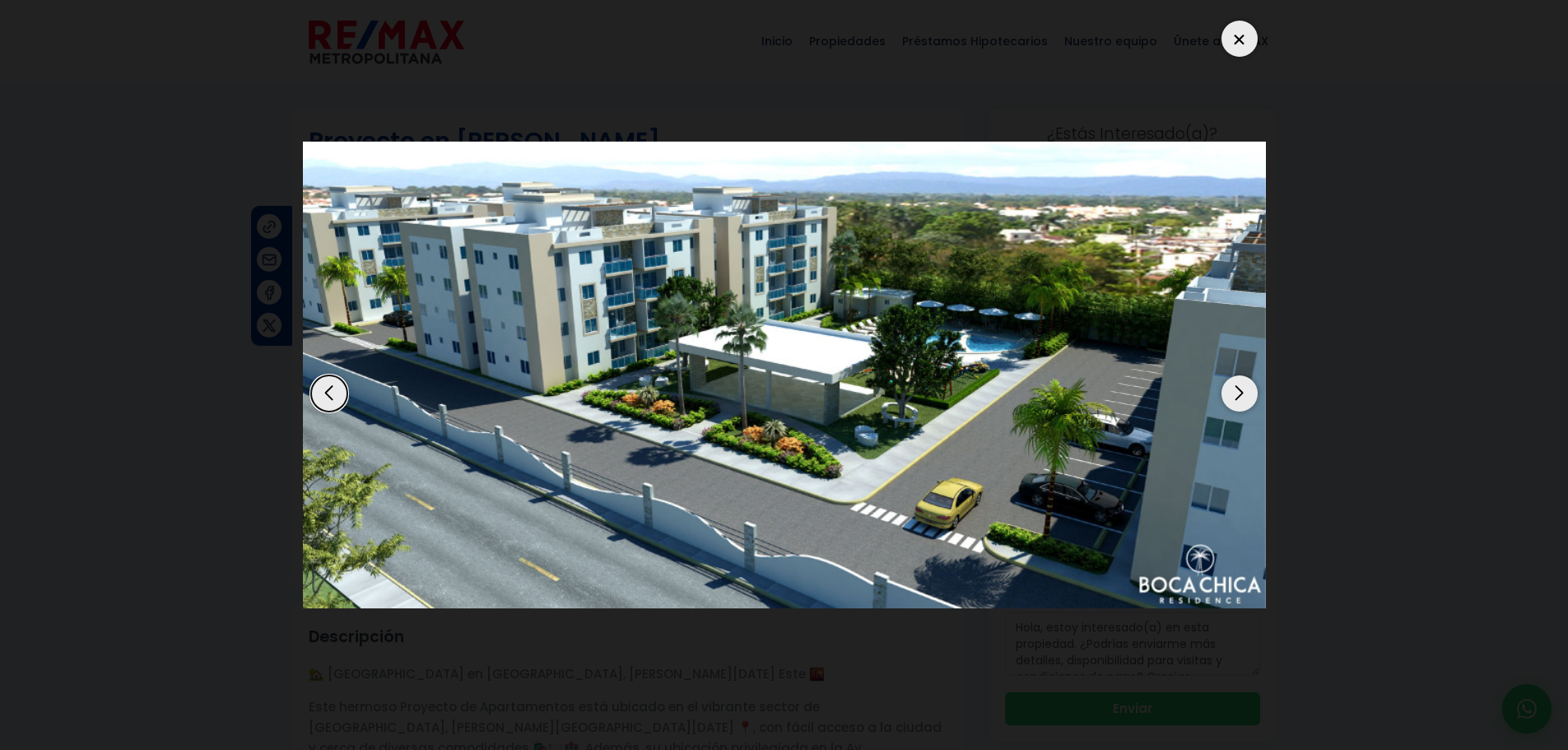
click at [1238, 386] on div "Next slide" at bounding box center [1239, 393] width 36 height 36
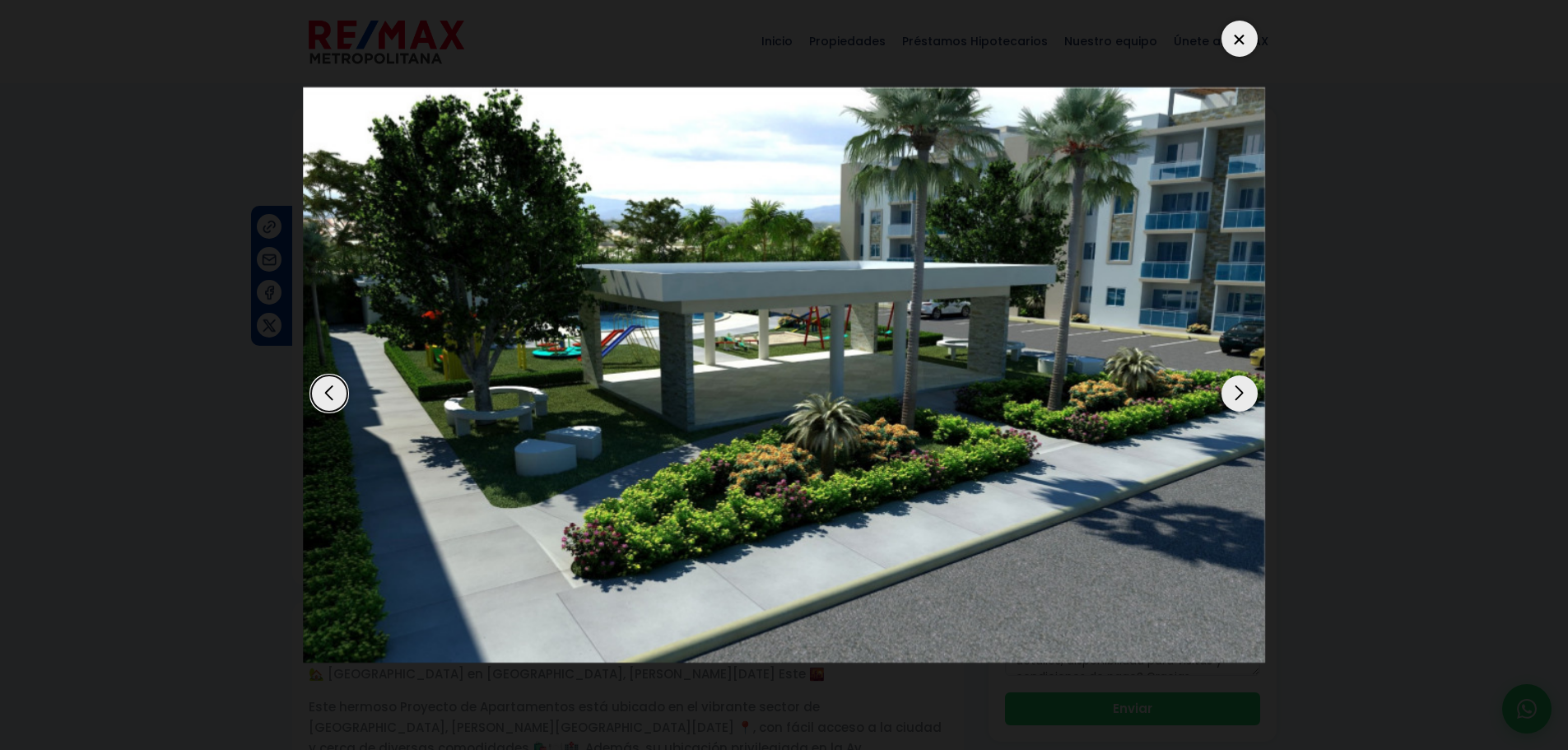
click at [1238, 386] on div "Next slide" at bounding box center [1239, 393] width 36 height 36
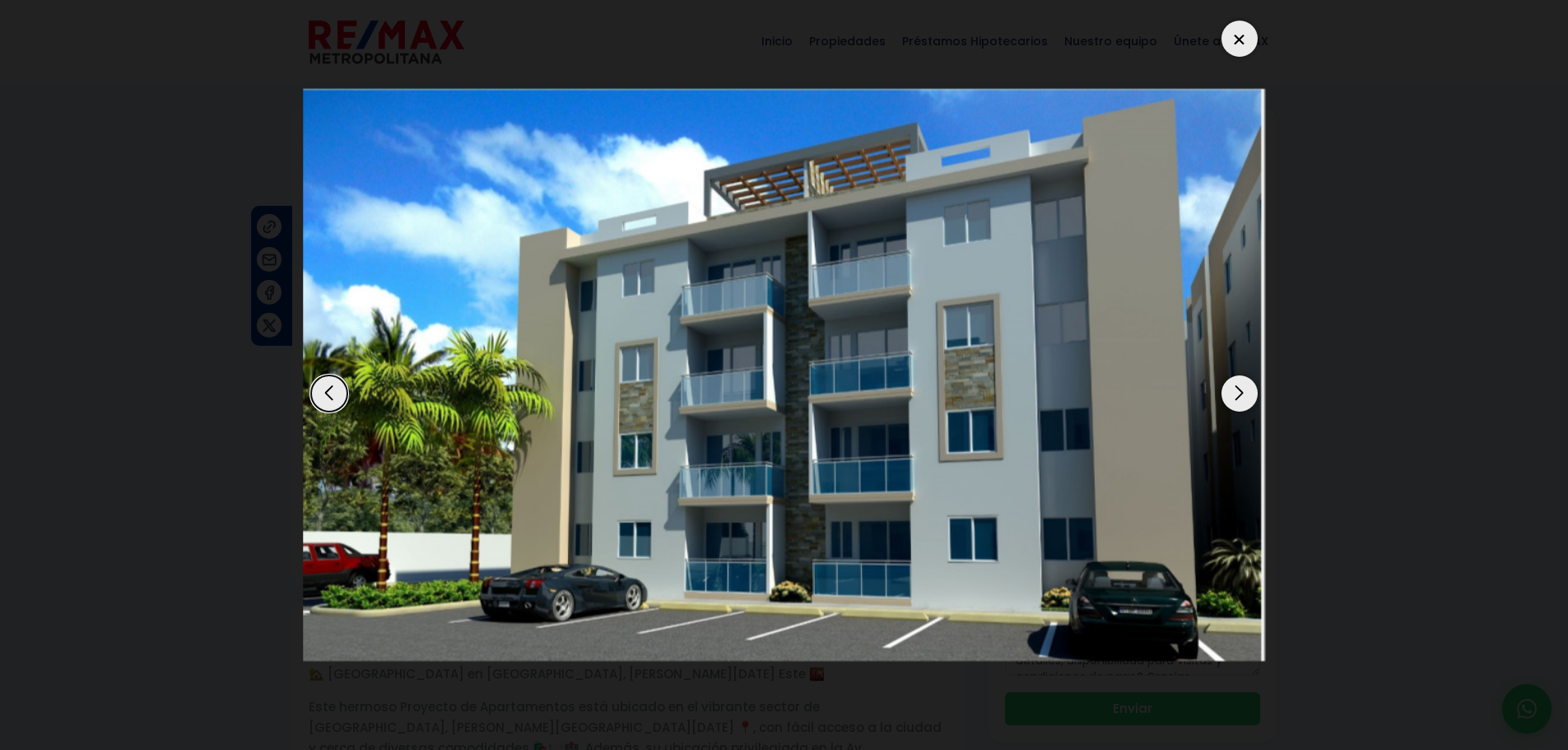
click at [1238, 386] on div "Next slide" at bounding box center [1239, 393] width 36 height 36
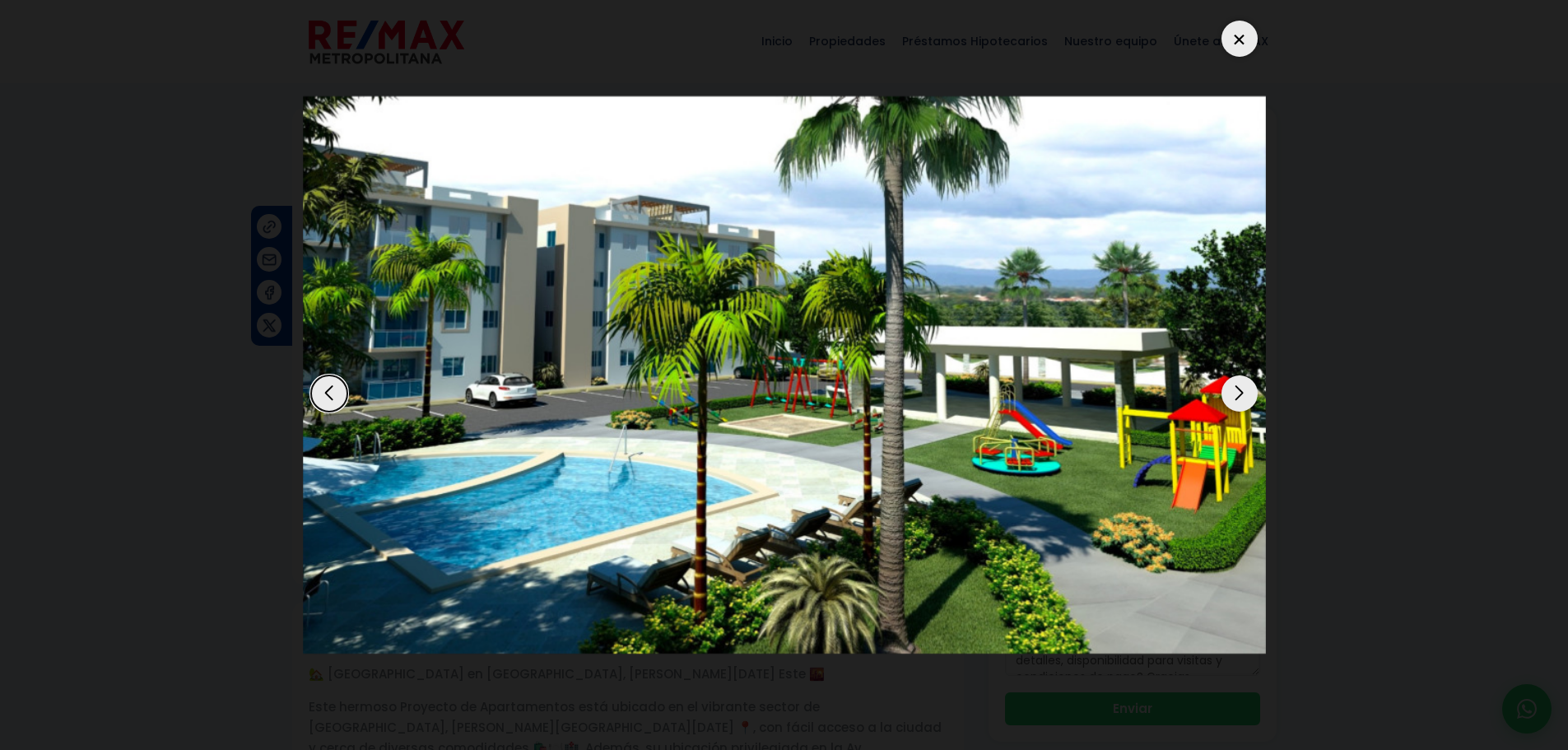
click at [1232, 399] on div "Next slide" at bounding box center [1239, 393] width 36 height 36
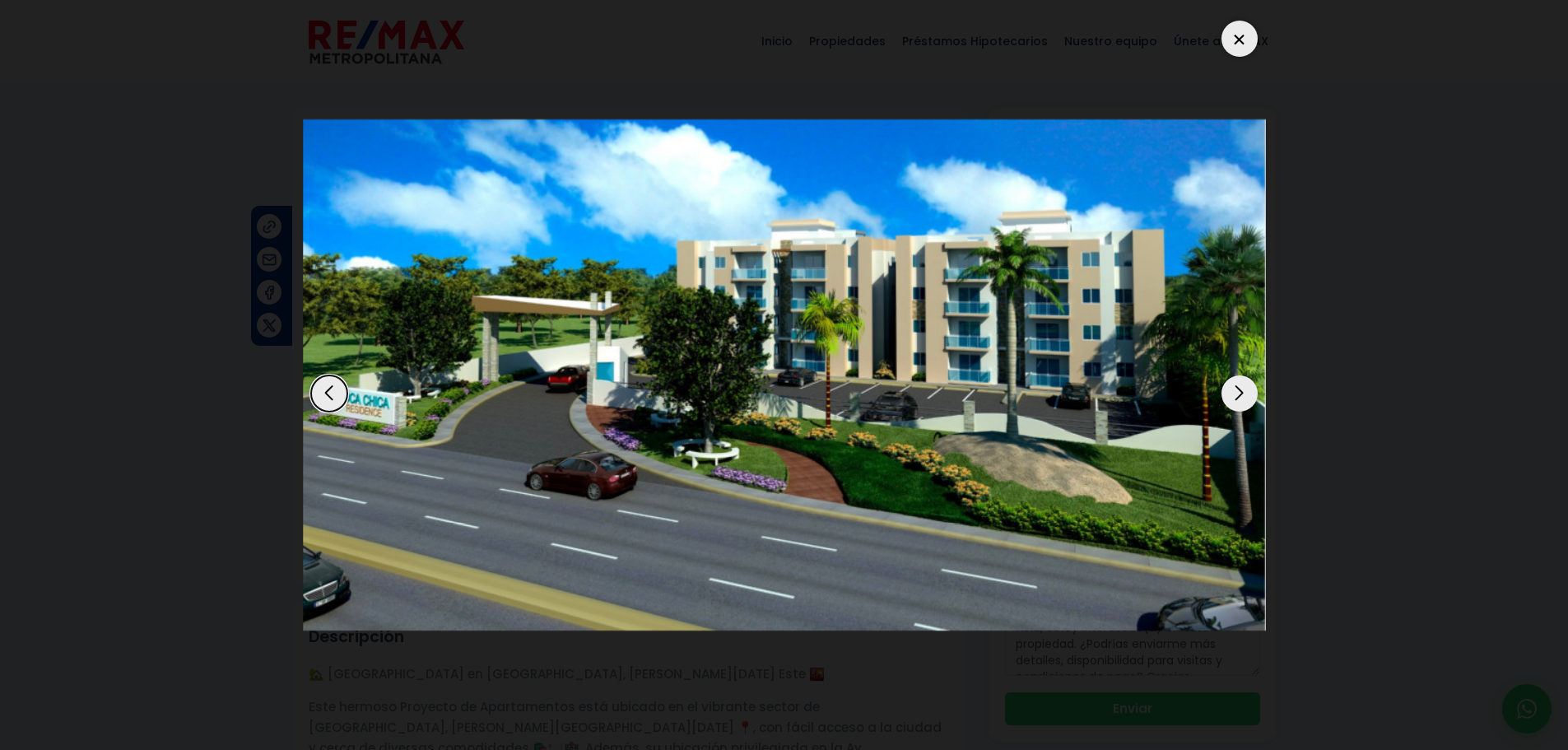
click at [1232, 399] on div "Next slide" at bounding box center [1239, 393] width 36 height 36
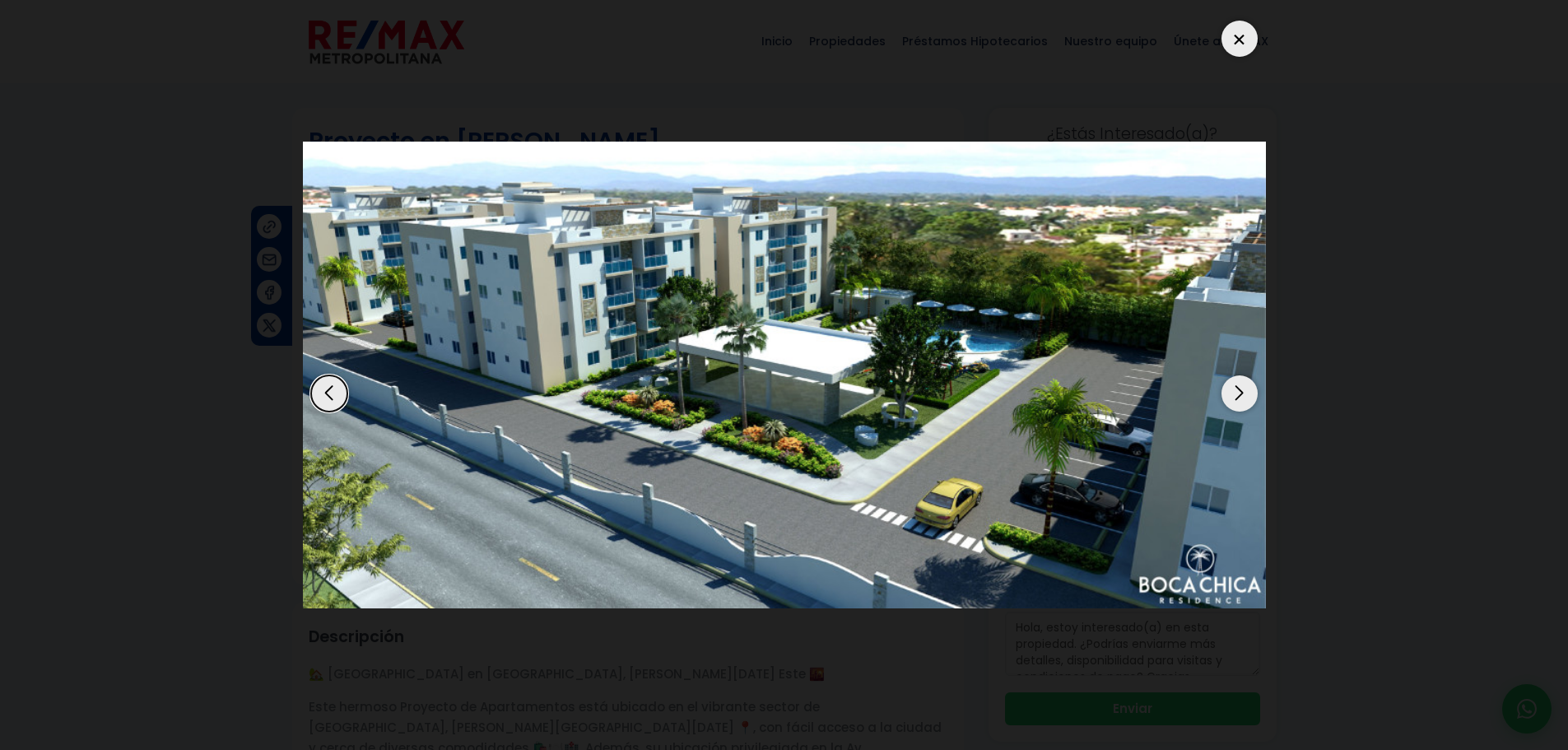
click at [1232, 398] on div "Next slide" at bounding box center [1239, 393] width 36 height 36
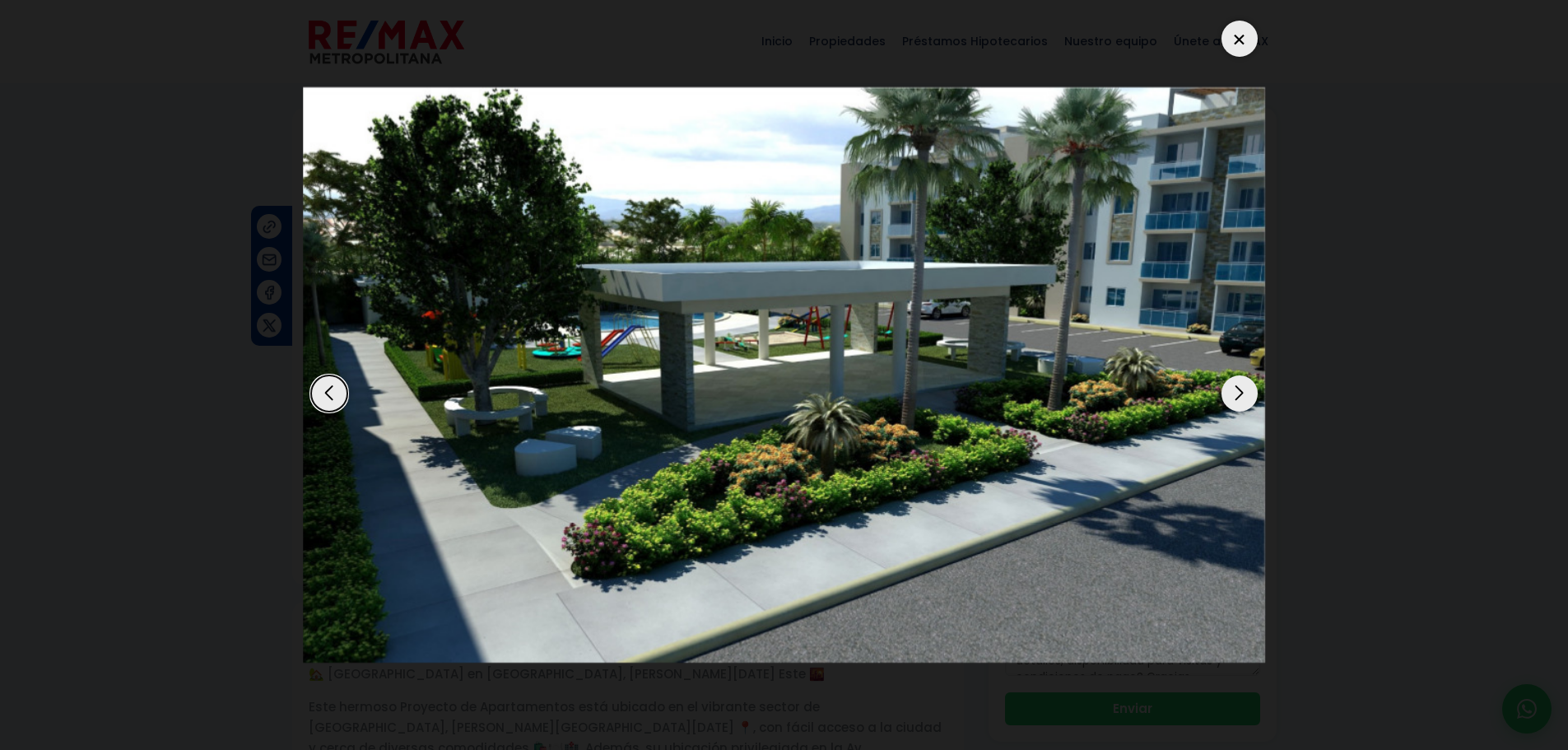
click at [1228, 395] on div "Next slide" at bounding box center [1239, 393] width 36 height 36
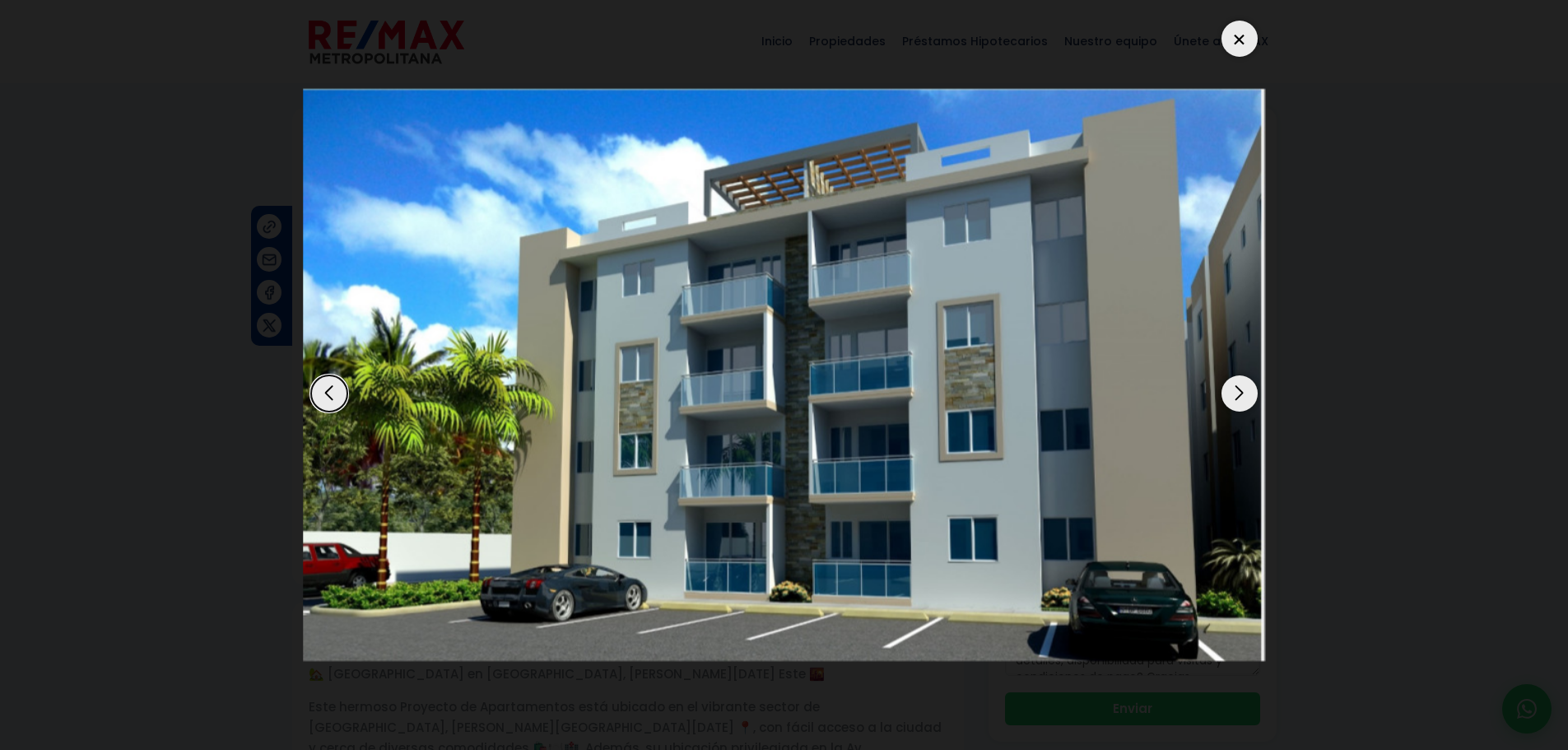
click at [1248, 396] on div "Next slide" at bounding box center [1239, 393] width 36 height 36
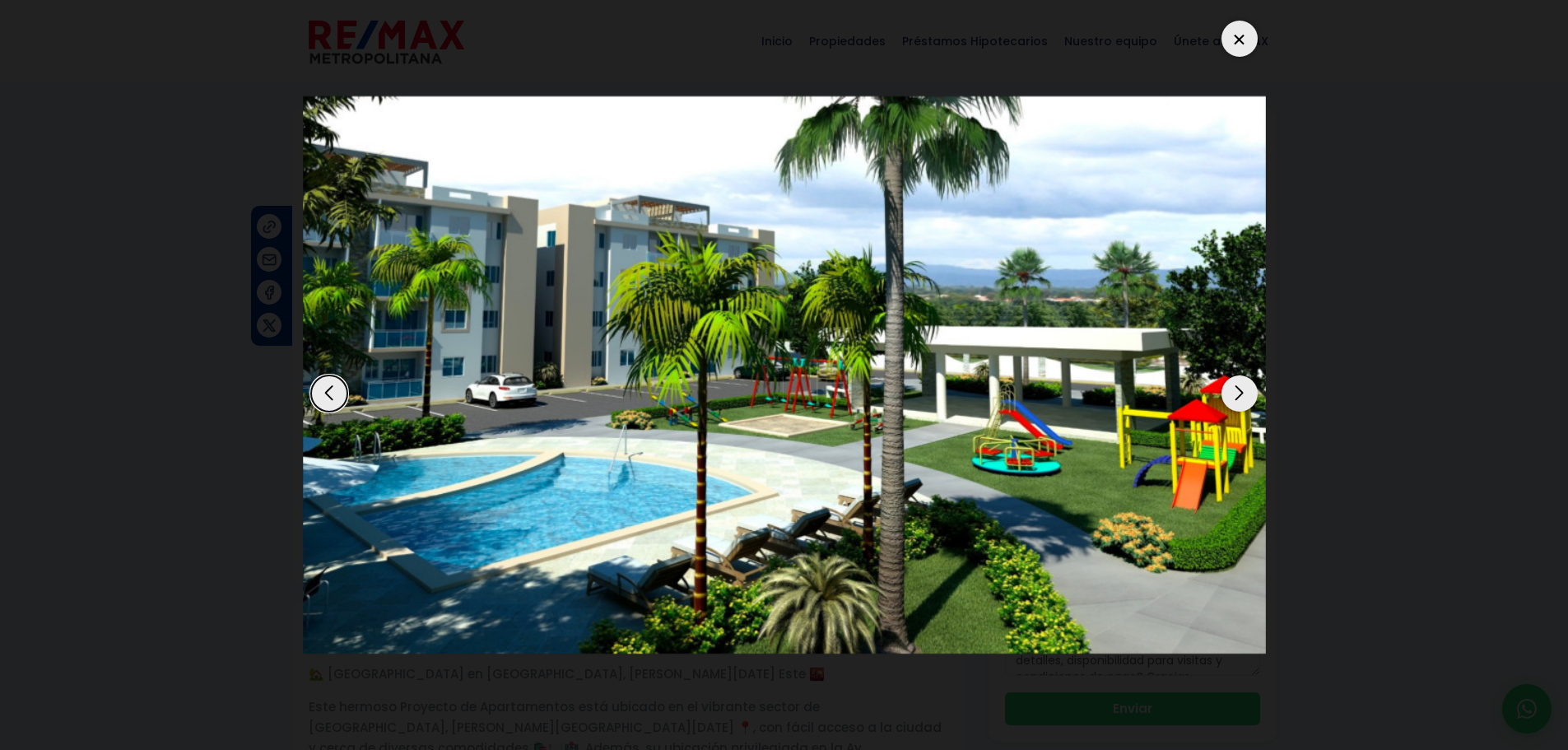
click at [1248, 44] on div at bounding box center [1239, 39] width 36 height 36
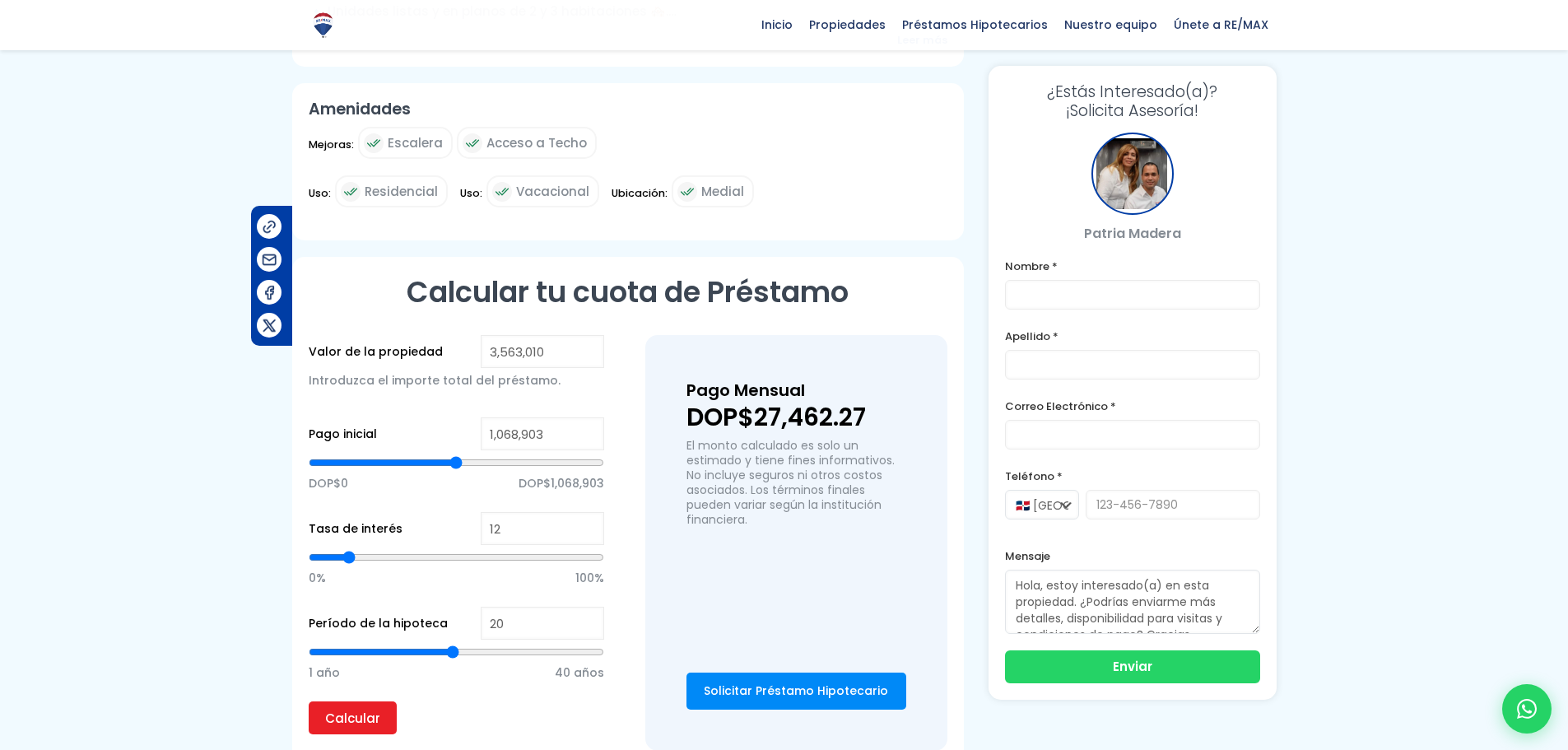
scroll to position [891, 0]
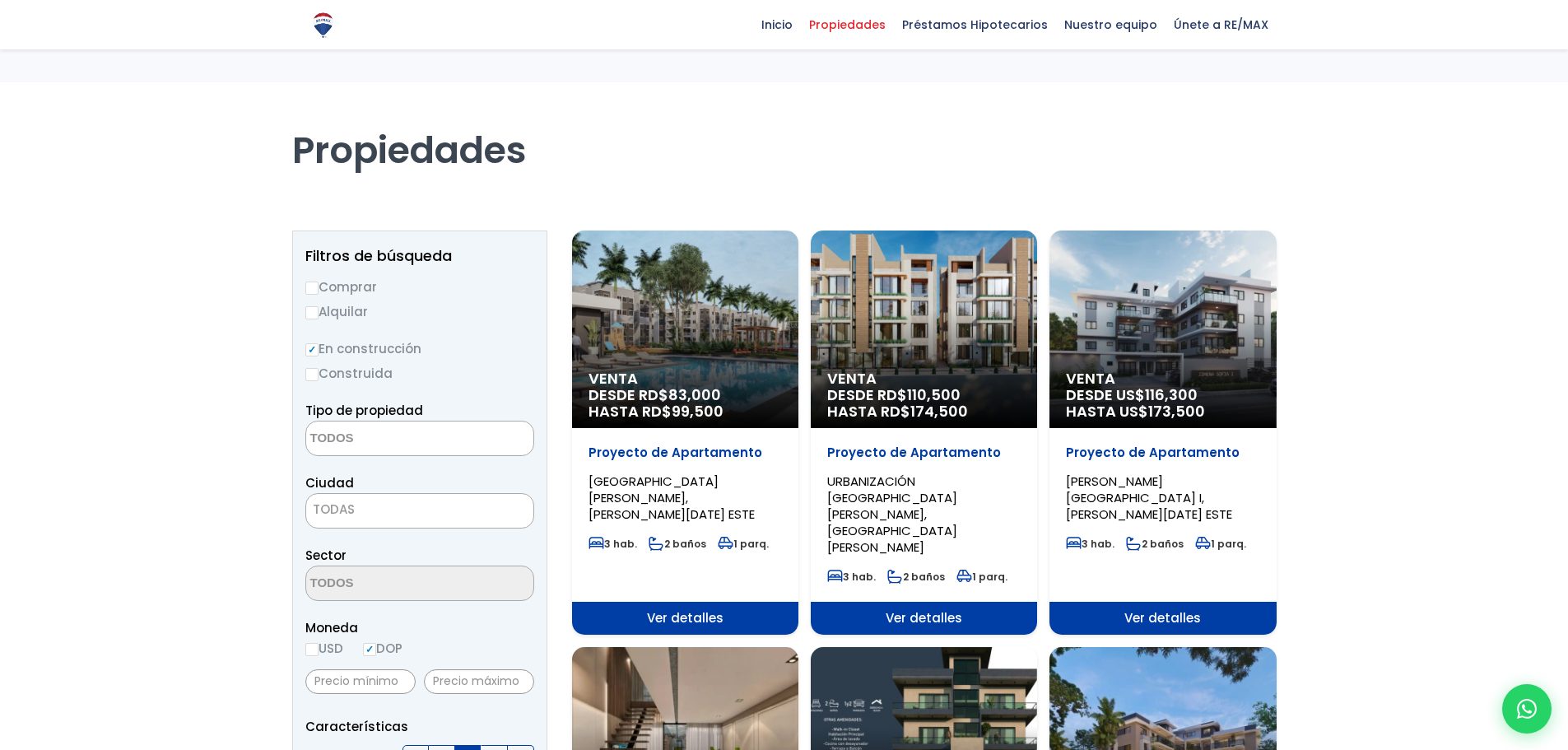
select select
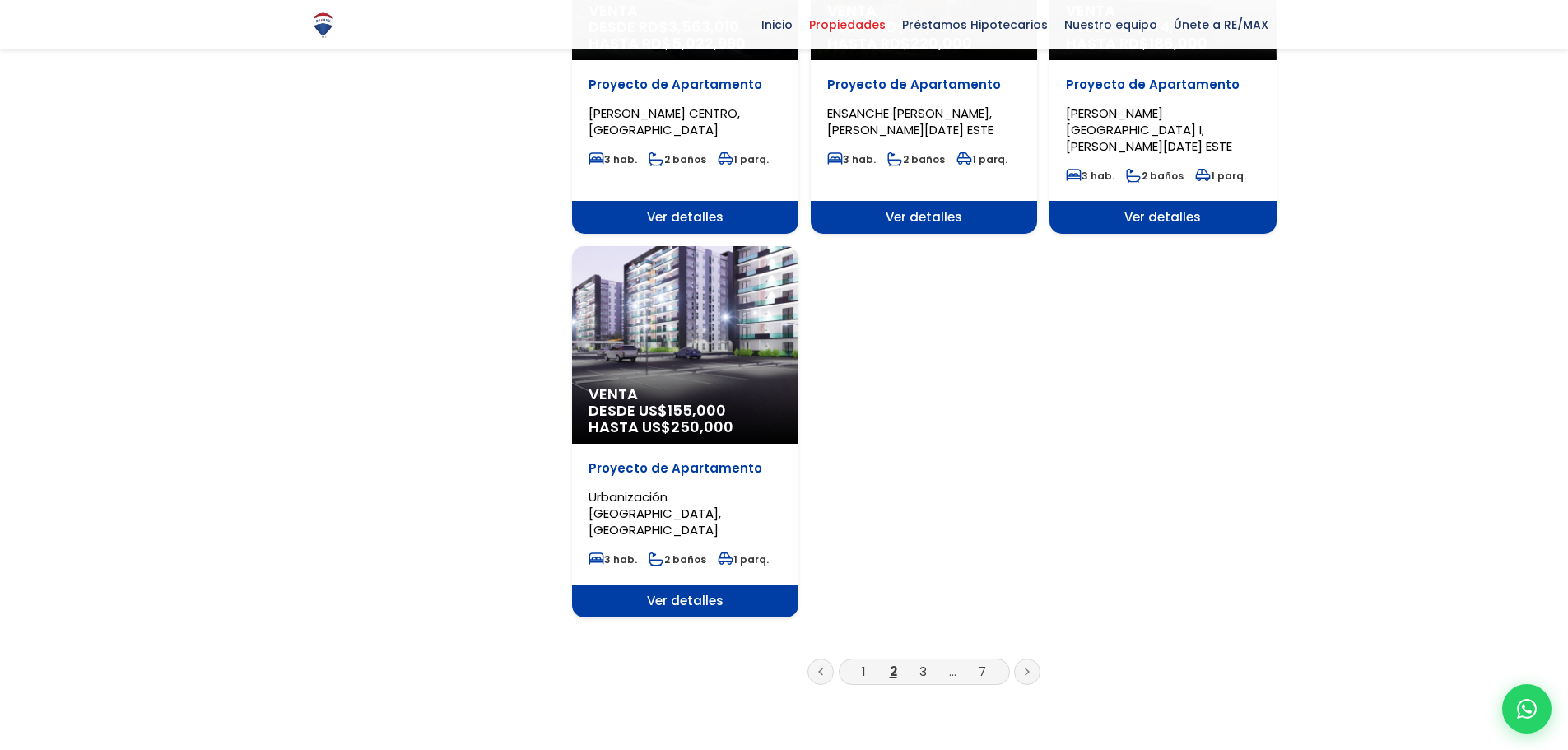
scroll to position [2050, 0]
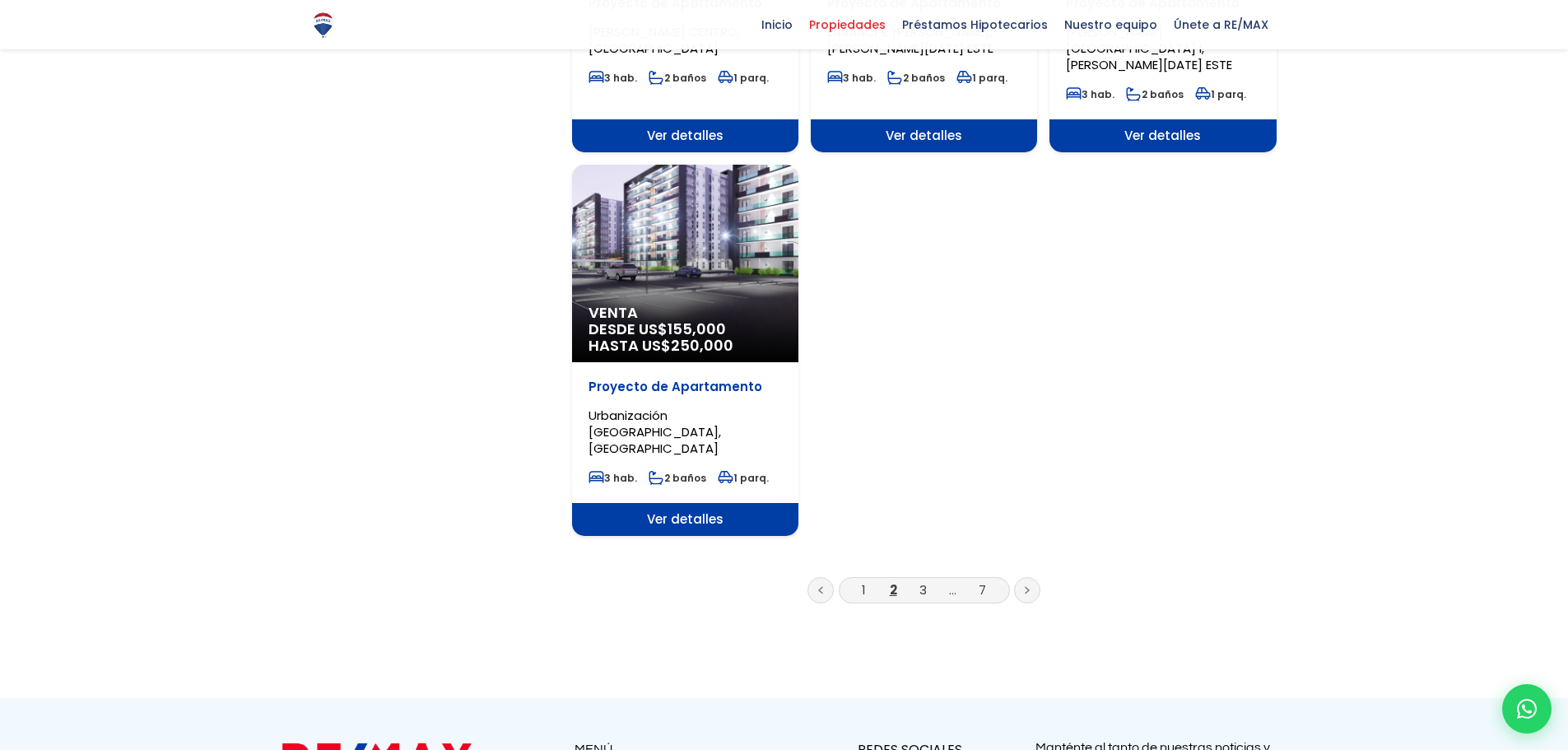
click at [1026, 586] on icon at bounding box center [1026, 590] width 5 height 9
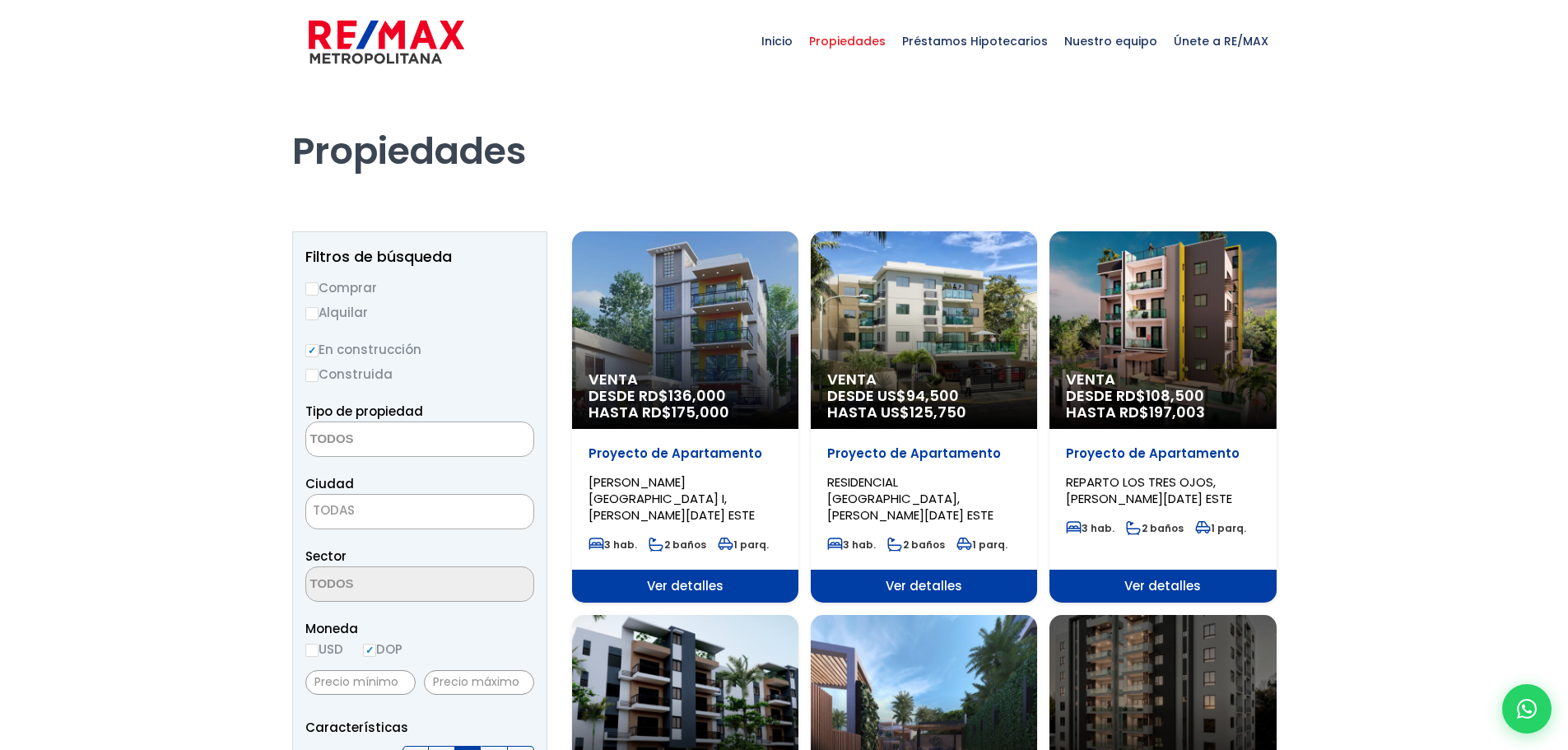
select select
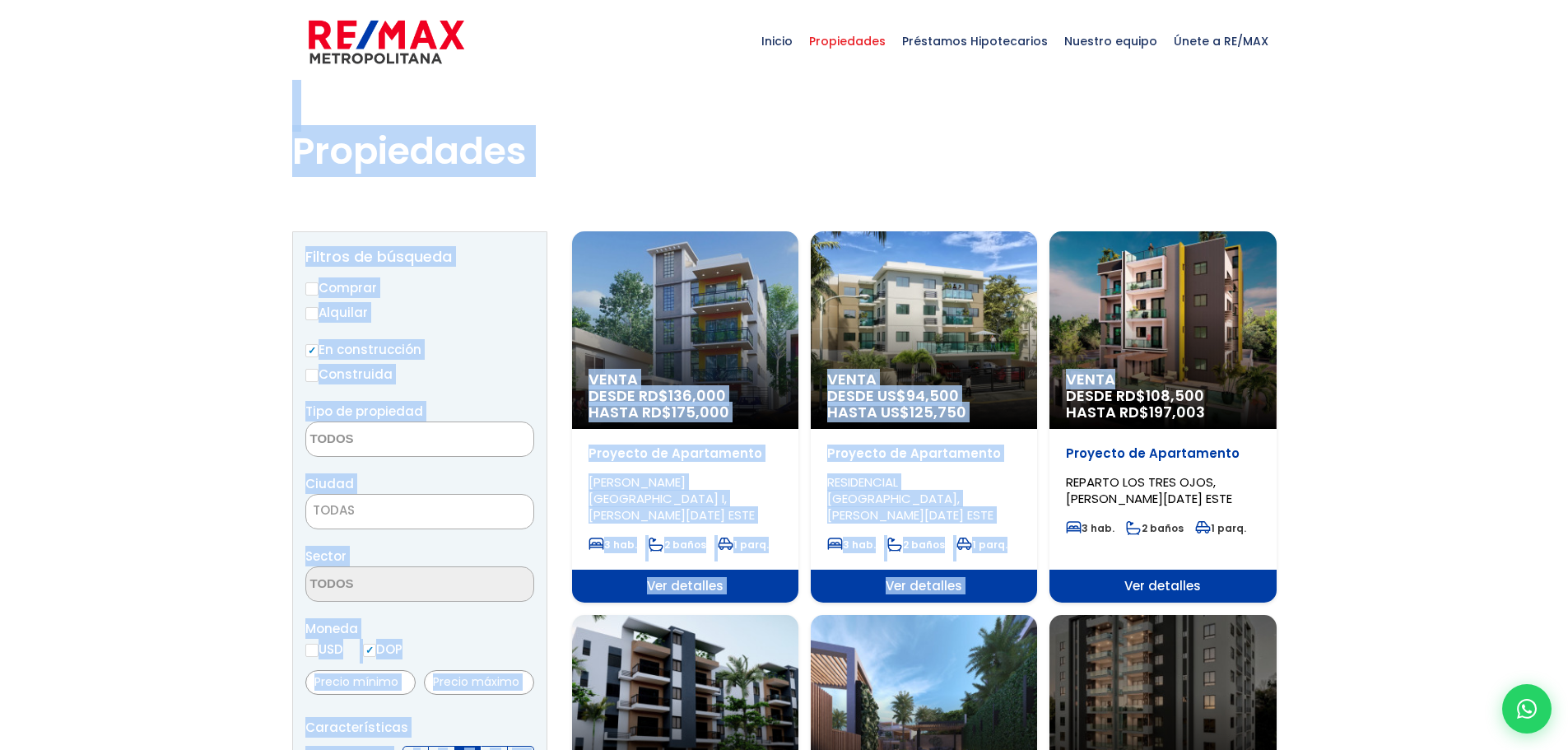
drag, startPoint x: 1567, startPoint y: 185, endPoint x: 1572, endPoint y: 236, distance: 51.2
click at [1567, 236] on html "X Inicio Propiedades Préstamos Hipotecarios Calculadora de préstamos Nuestro eq…" at bounding box center [784, 375] width 1568 height 750
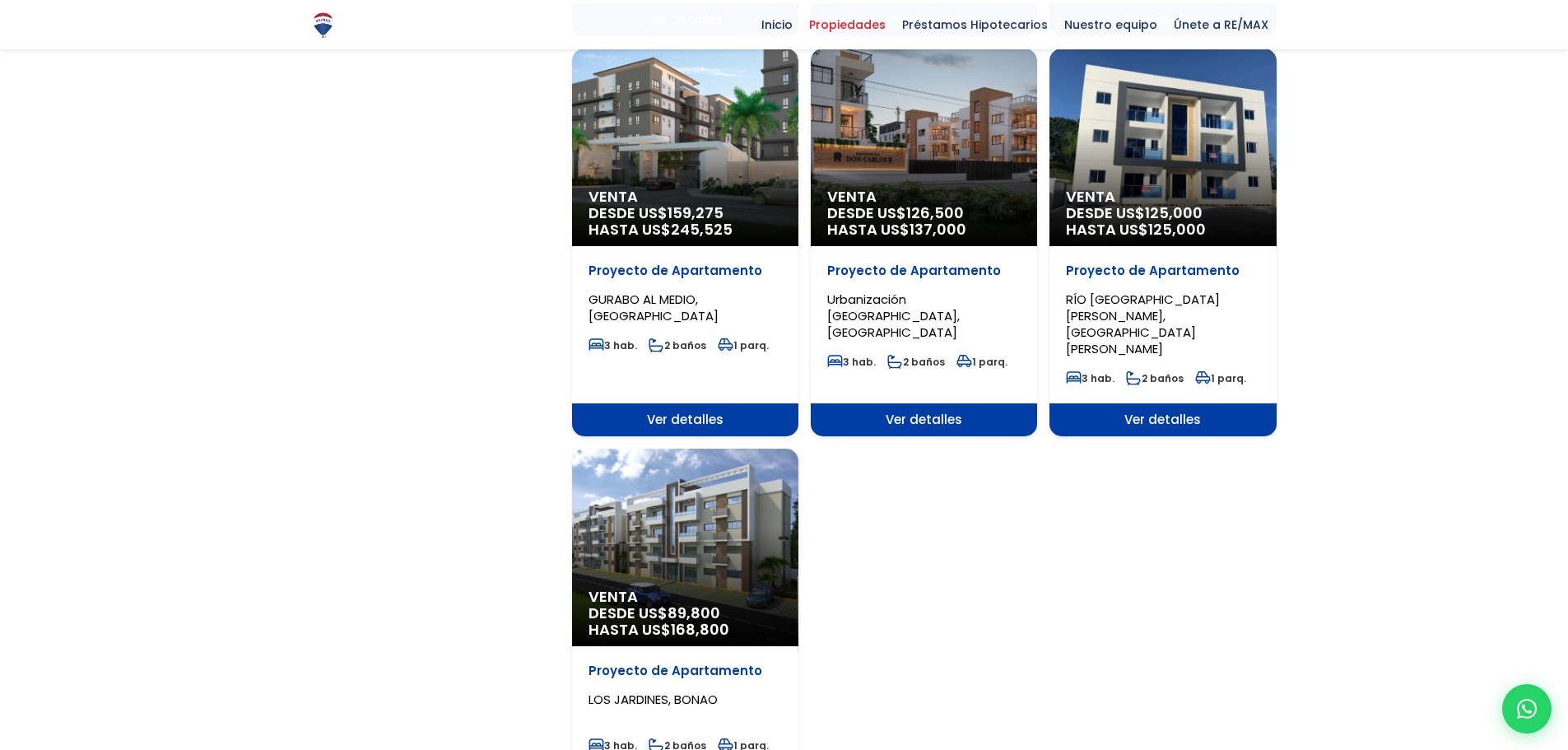
scroll to position [1754, 0]
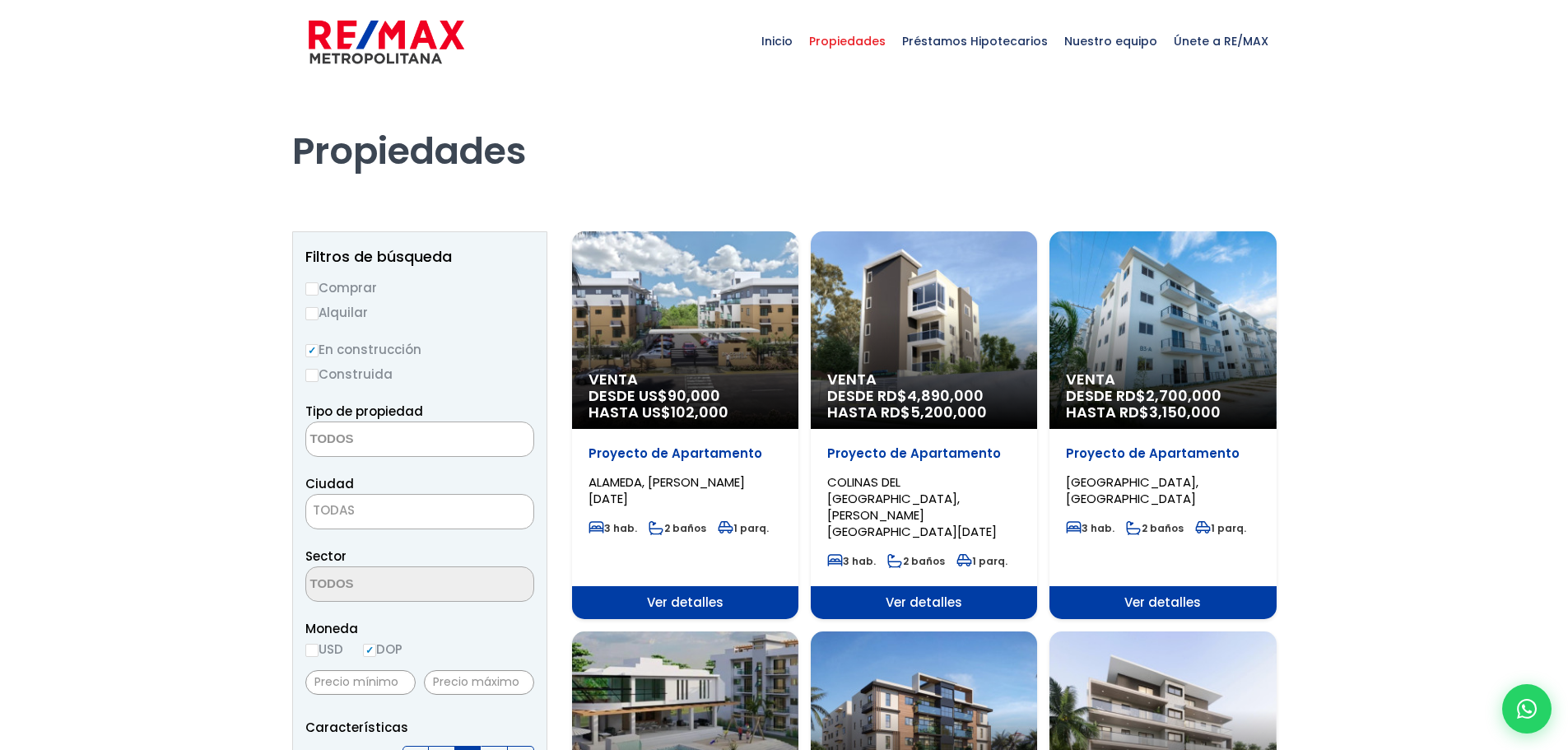
select select
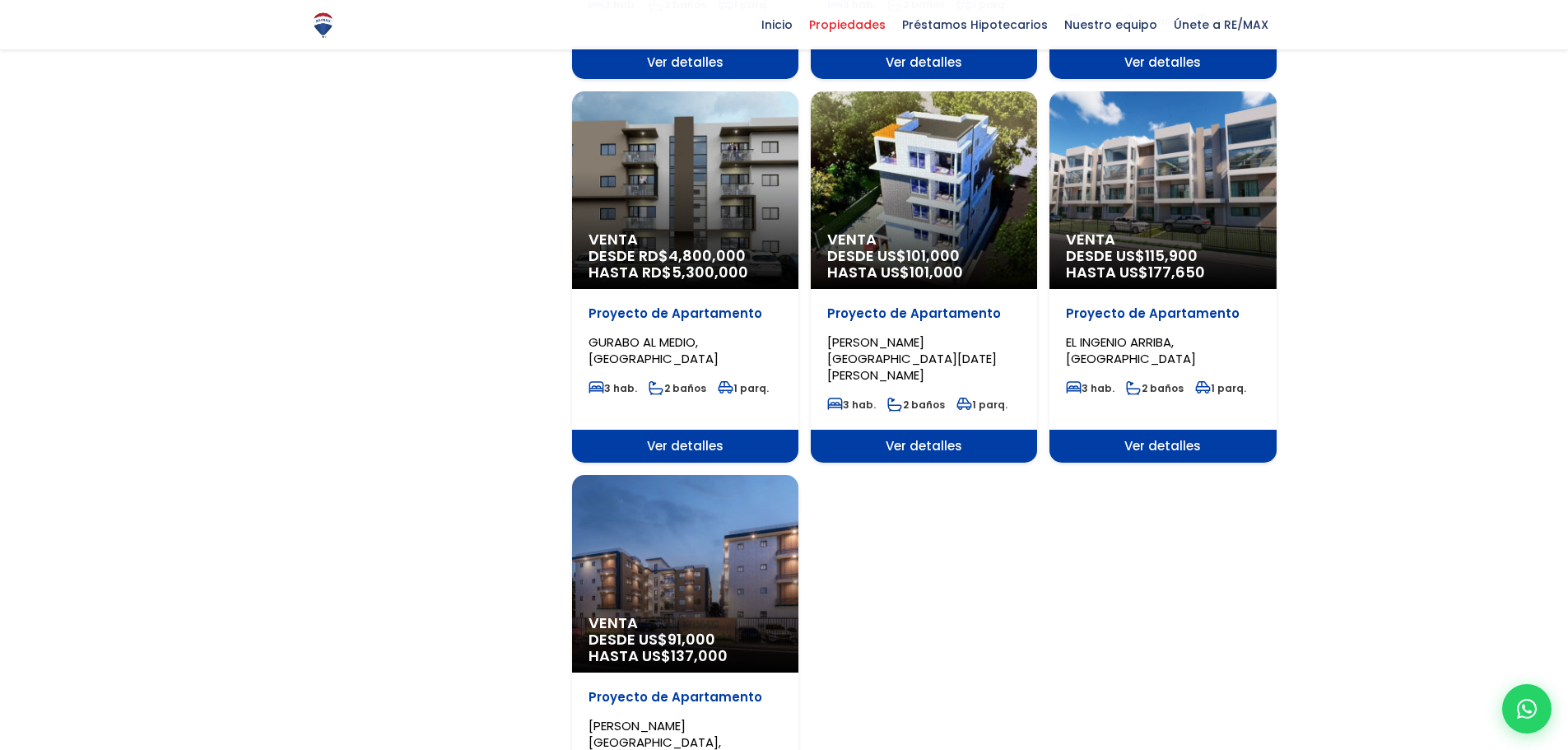
scroll to position [1698, 0]
